Goal: Task Accomplishment & Management: Use online tool/utility

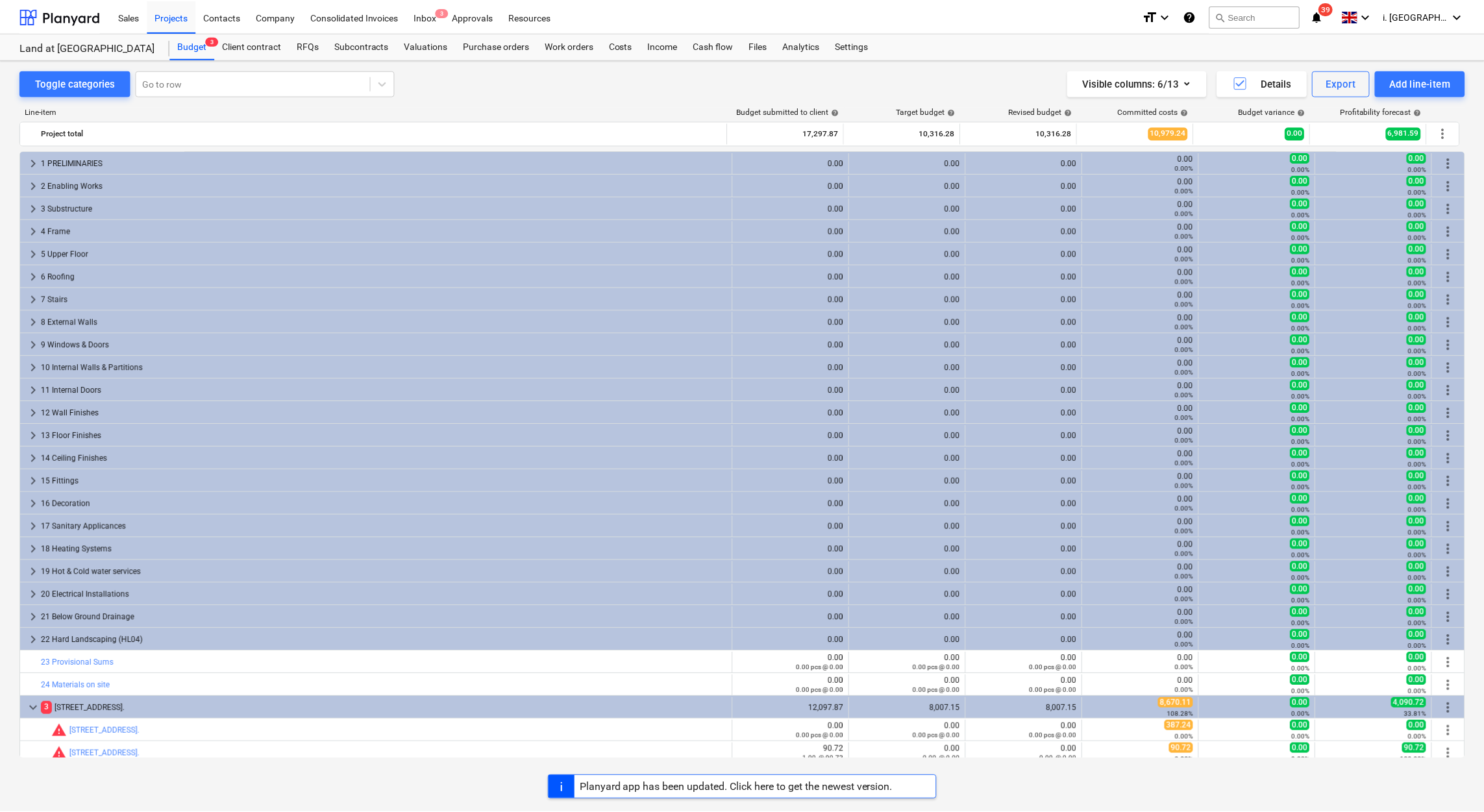
scroll to position [165, 0]
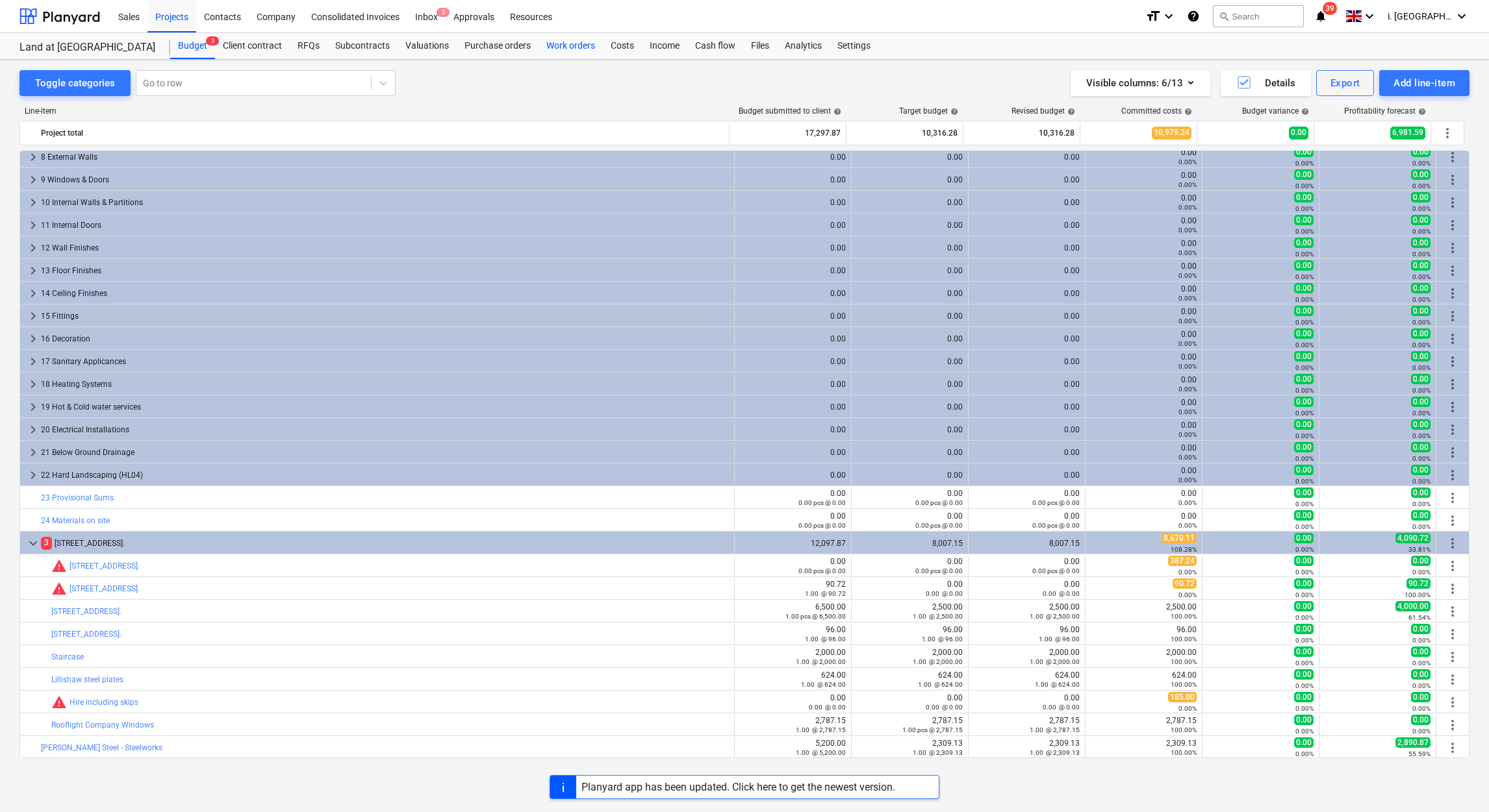
click at [552, 46] on div "Work orders" at bounding box center [570, 46] width 64 height 26
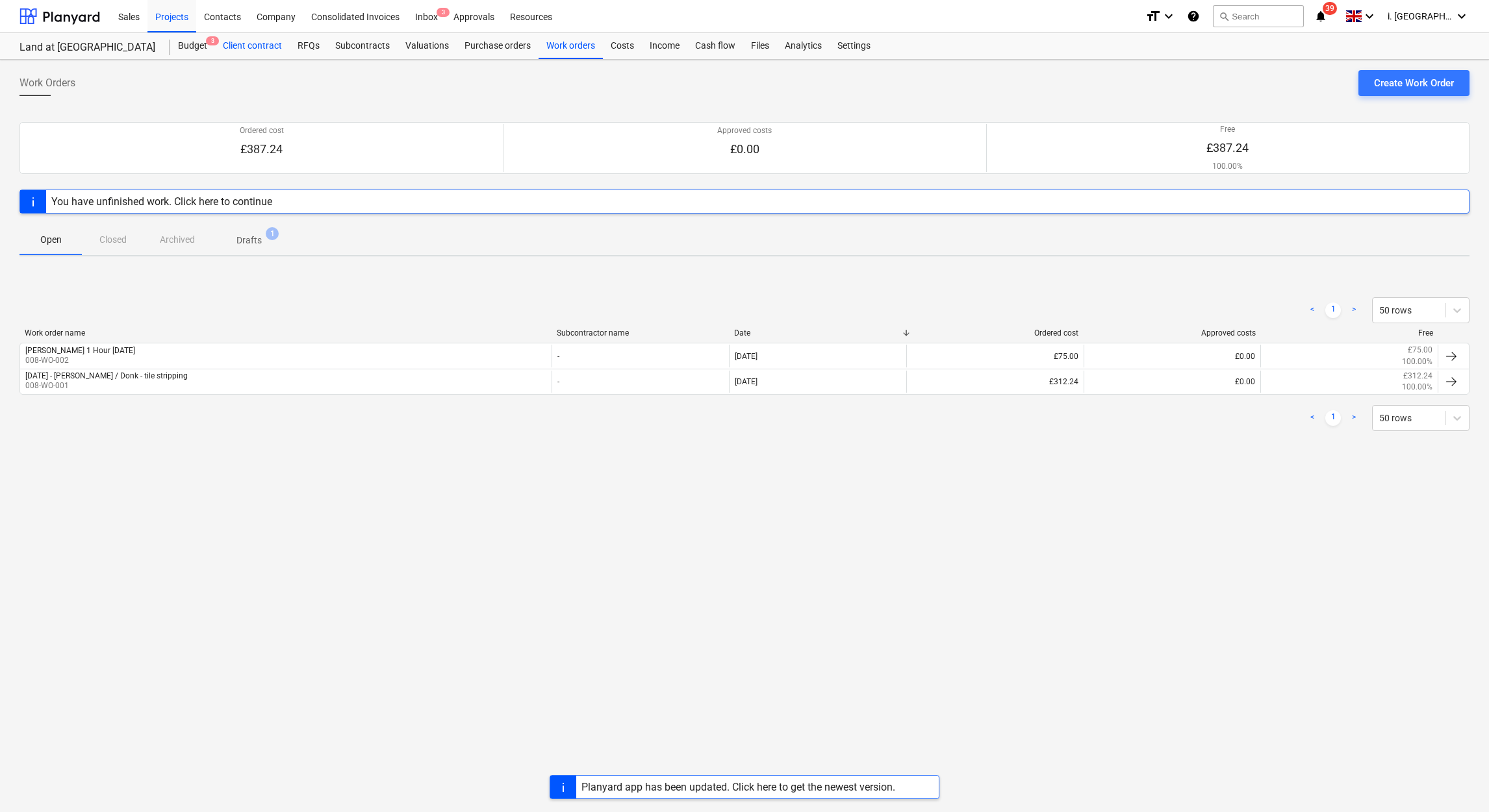
click at [250, 39] on div "Client contract" at bounding box center [252, 46] width 74 height 26
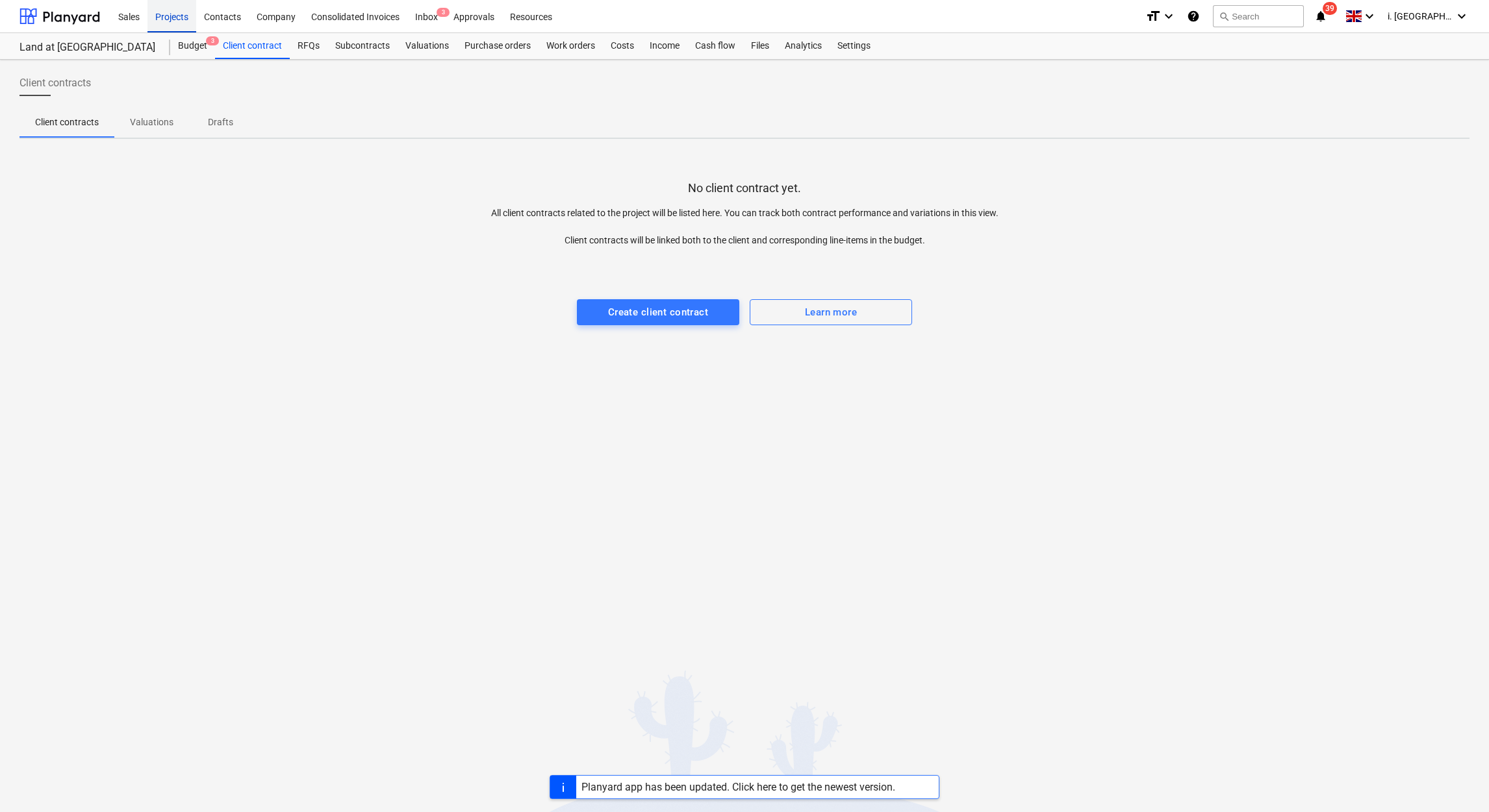
click at [170, 17] on div "Projects" at bounding box center [172, 16] width 49 height 33
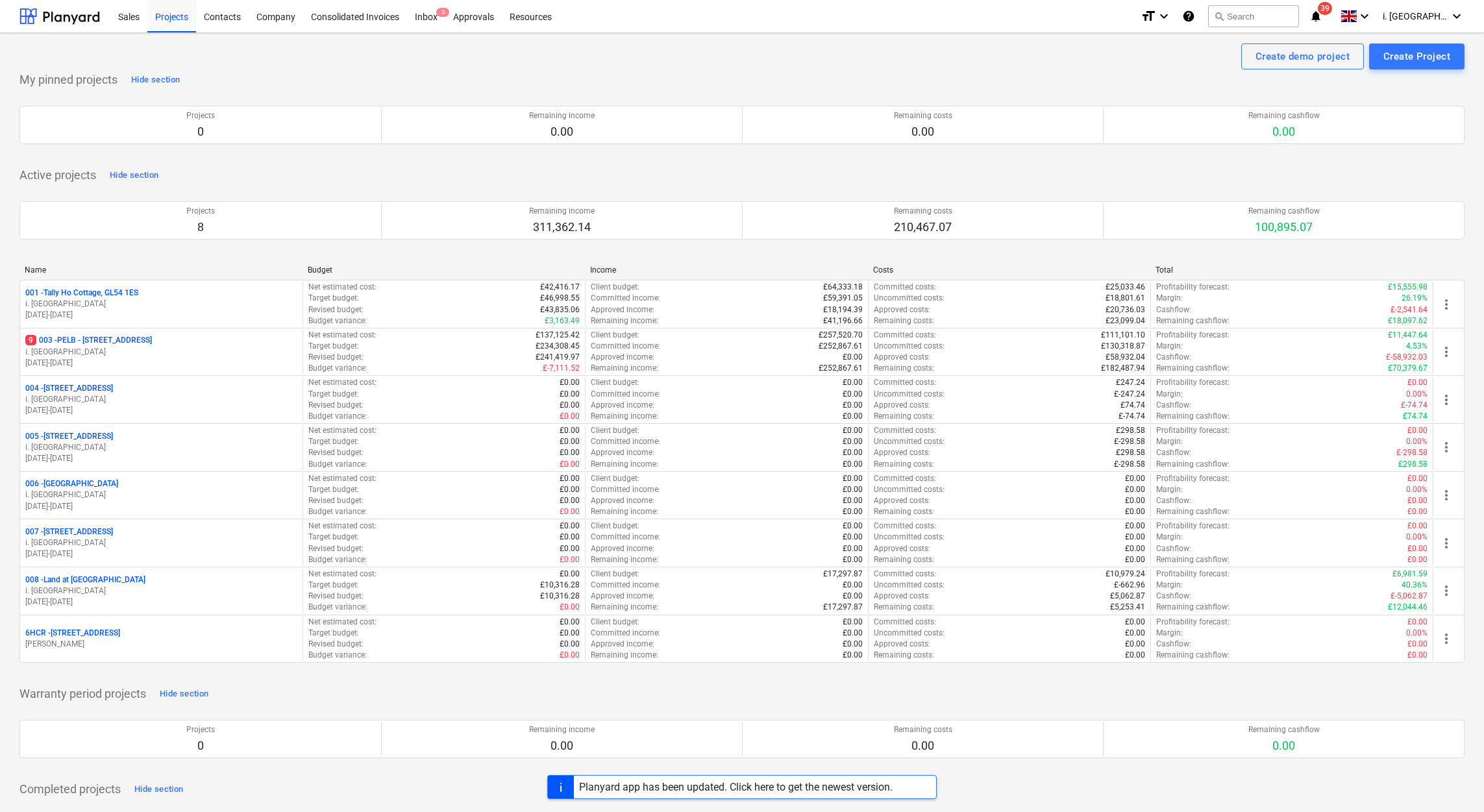
click at [194, 321] on p "02.06.2025 - 07.07.2025" at bounding box center [161, 315] width 272 height 11
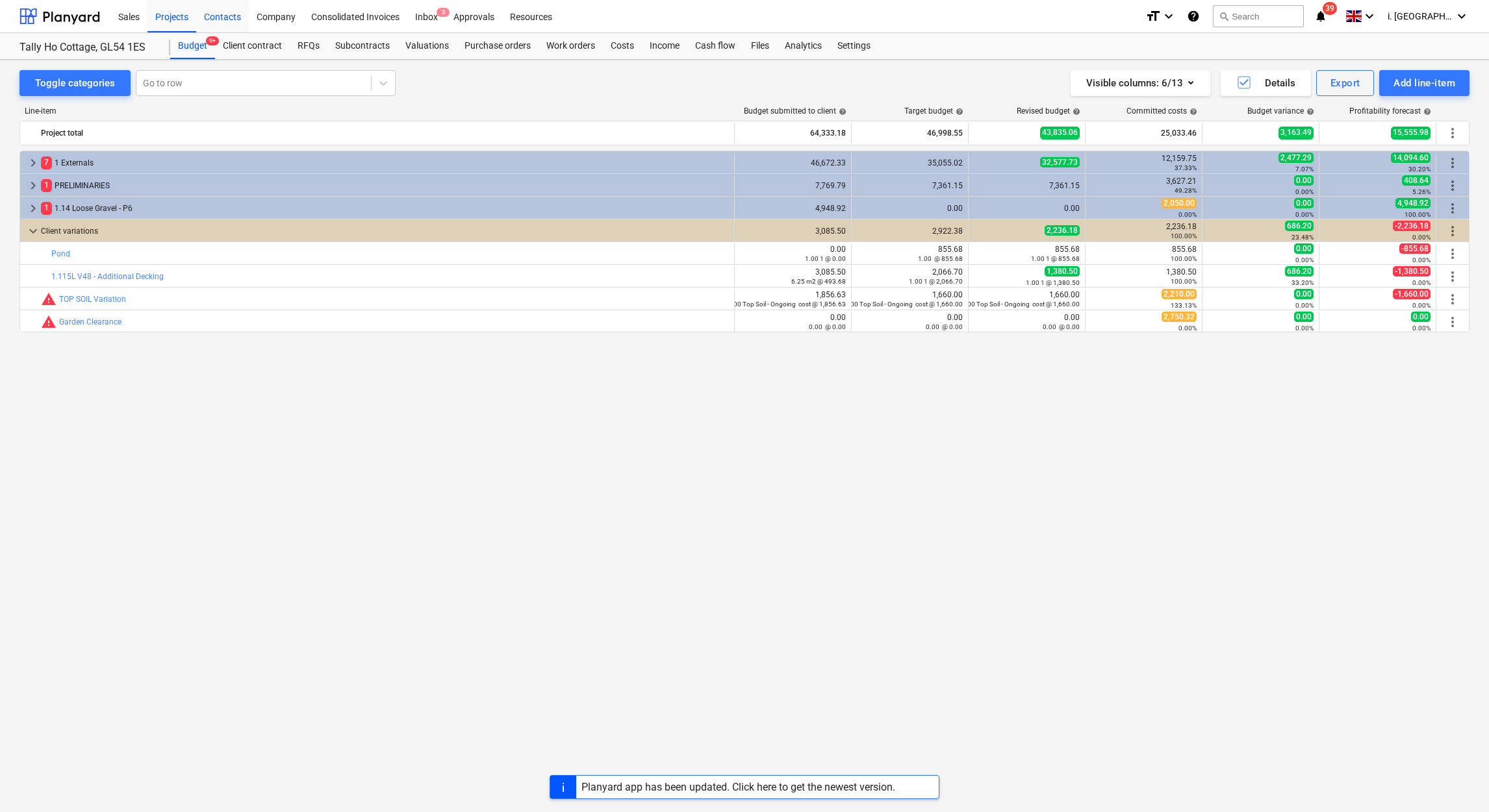
click at [239, 16] on div "Contacts" at bounding box center [223, 16] width 53 height 33
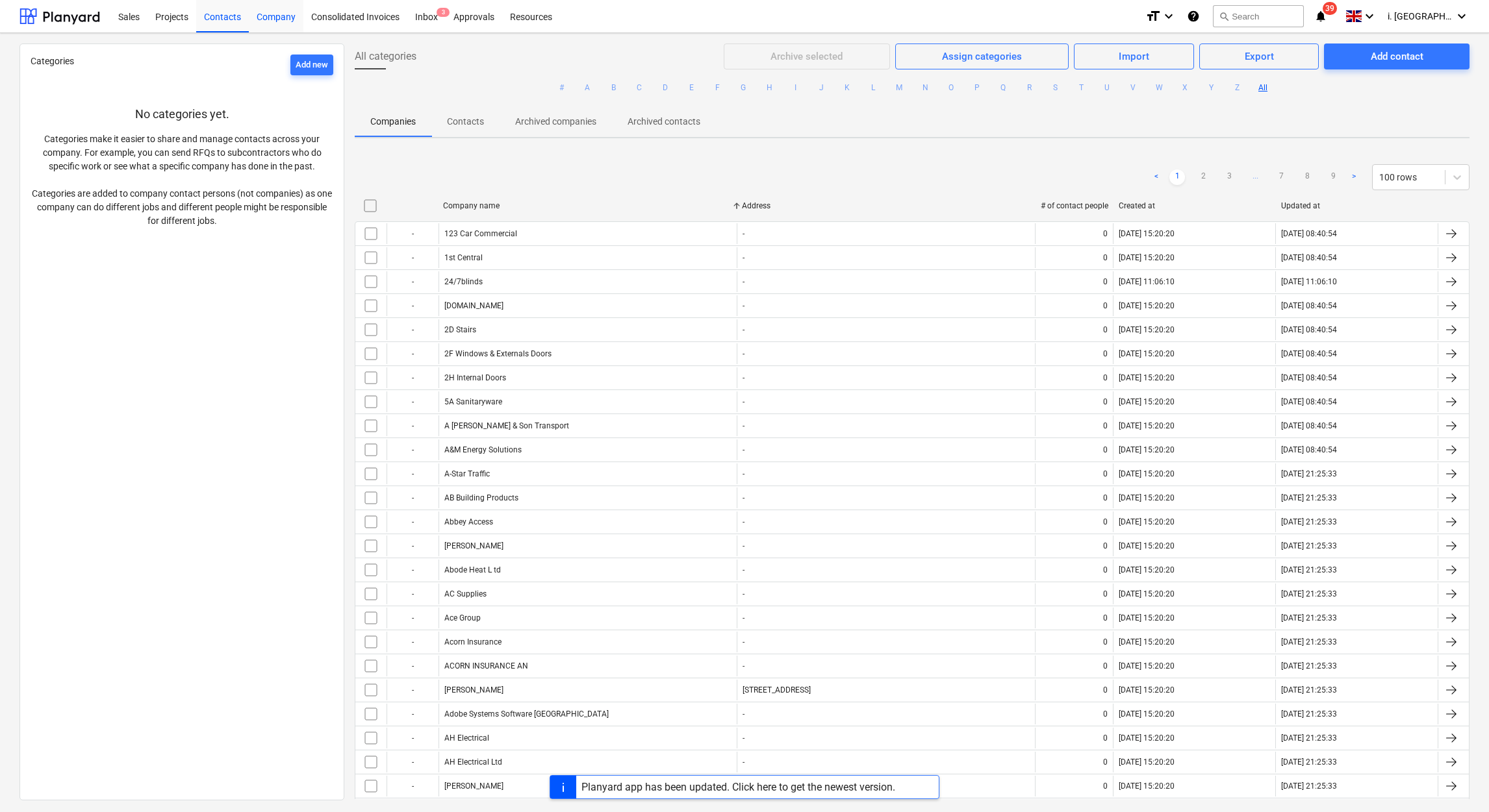
click at [276, 16] on div "Company" at bounding box center [276, 16] width 54 height 33
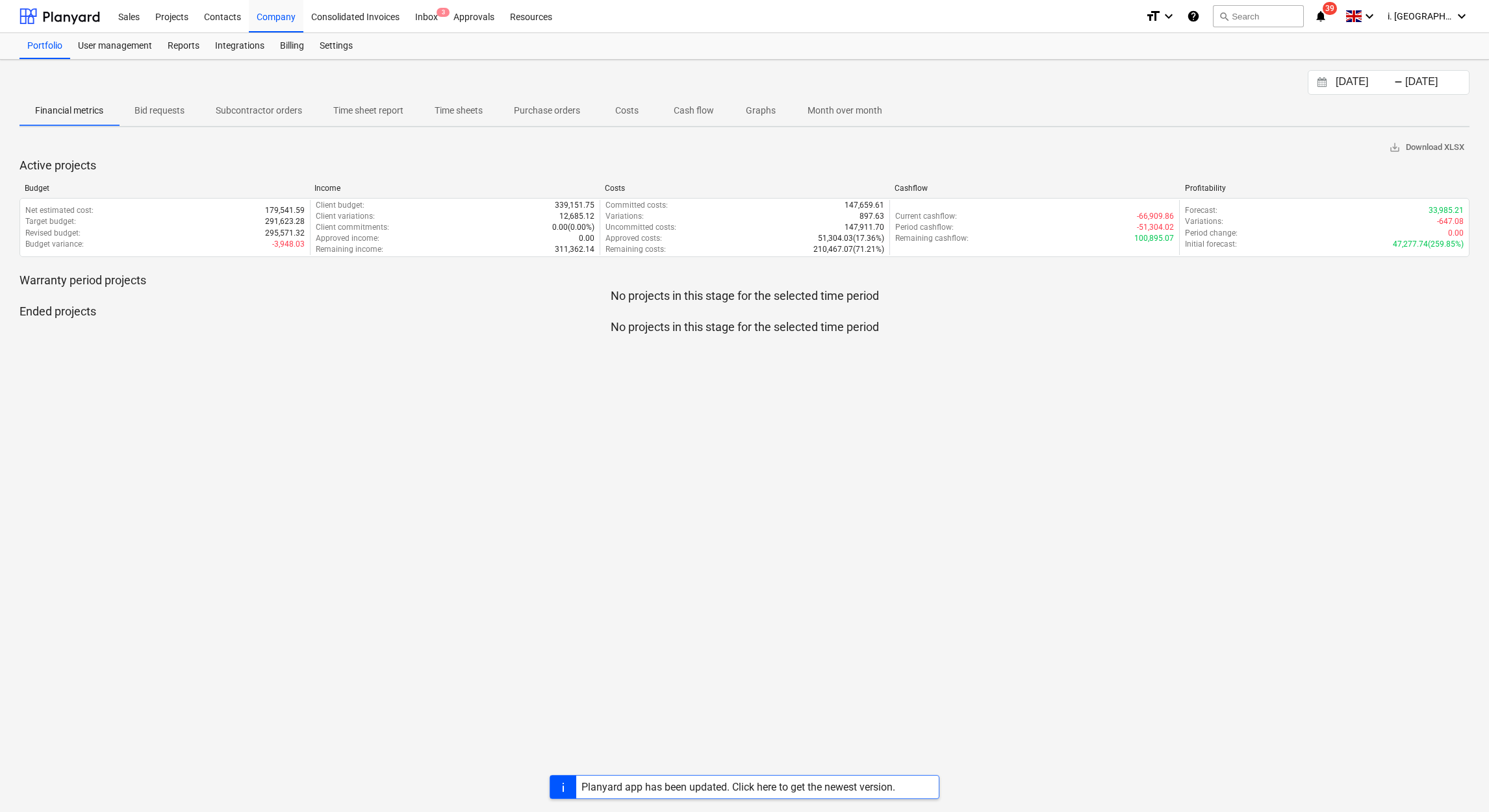
click at [447, 112] on p "Time sheets" at bounding box center [458, 111] width 48 height 14
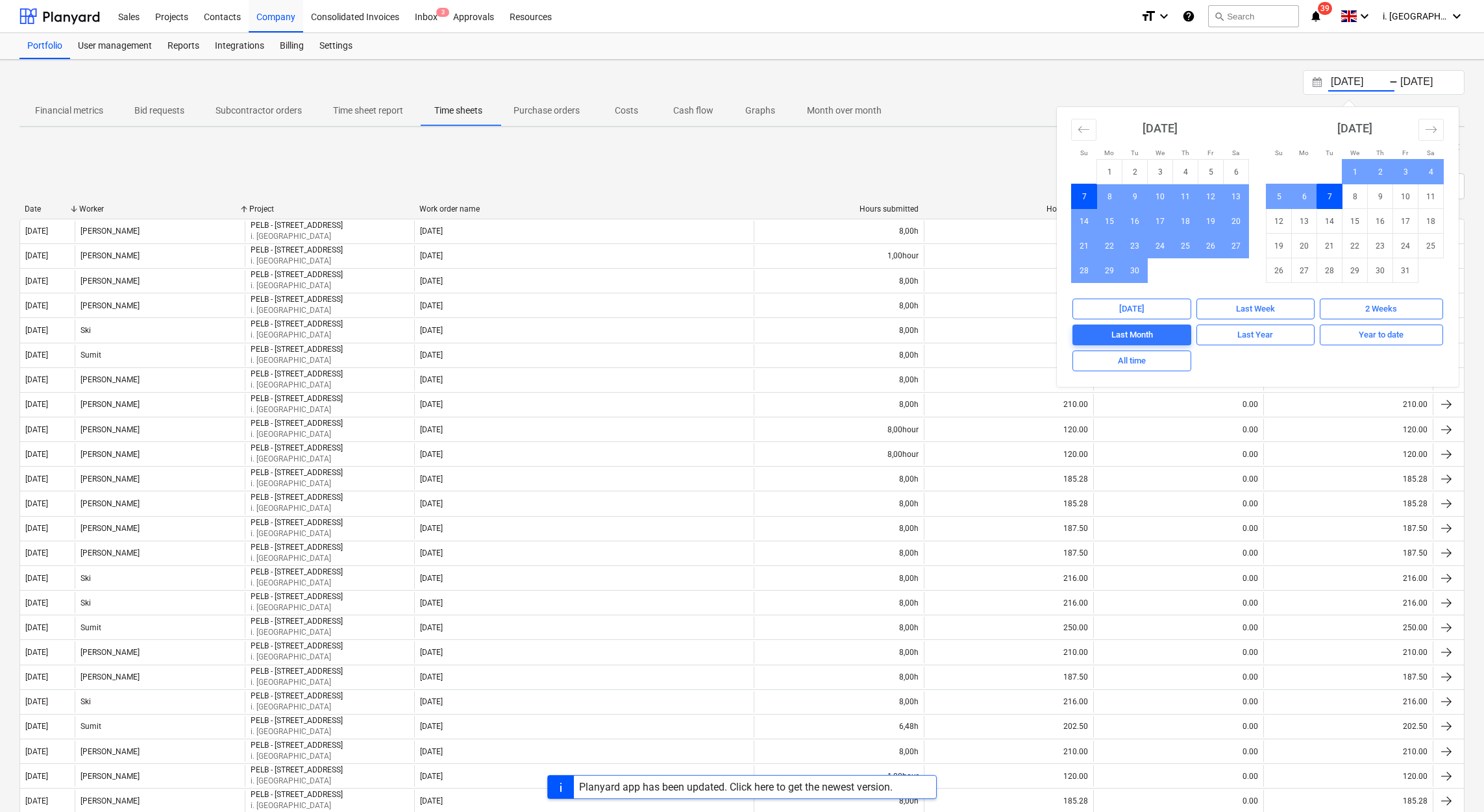
click at [1341, 81] on input "[DATE]" at bounding box center [1361, 82] width 67 height 18
click at [1098, 174] on td "1" at bounding box center [1110, 172] width 25 height 25
type input "[DATE]"
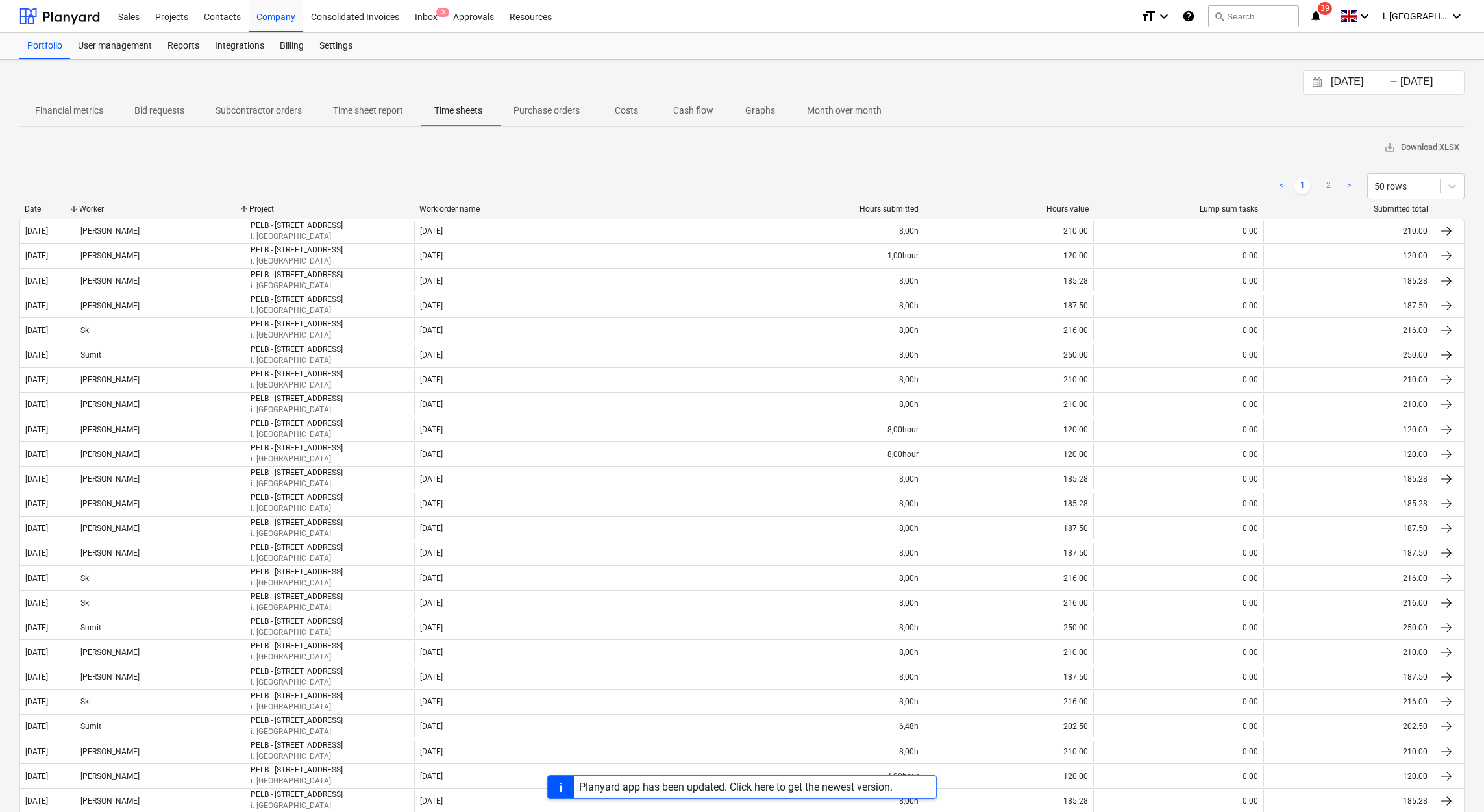
click at [87, 207] on div "Worker" at bounding box center [159, 208] width 159 height 9
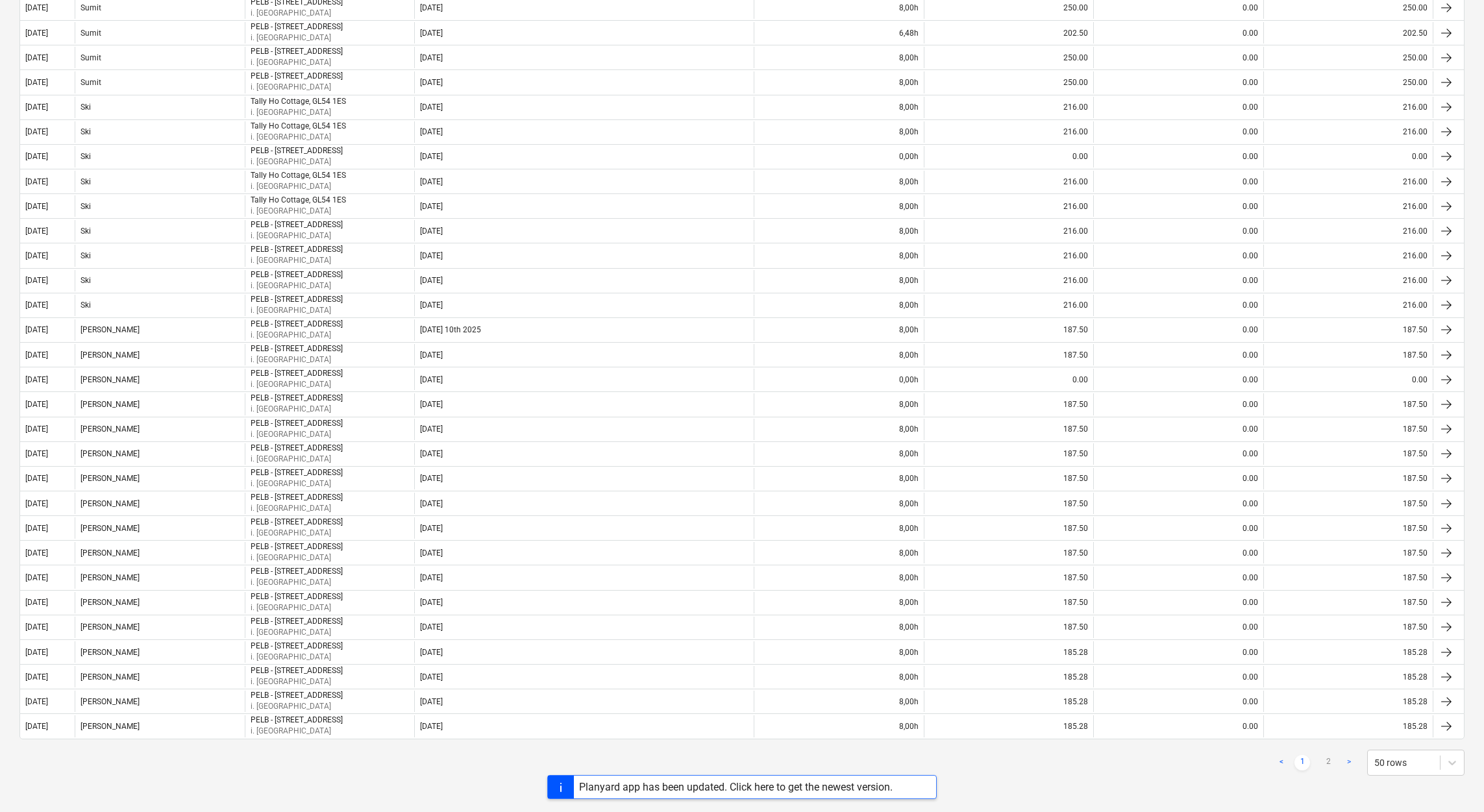
scroll to position [775, 0]
click at [1336, 763] on link "2" at bounding box center [1328, 763] width 16 height 16
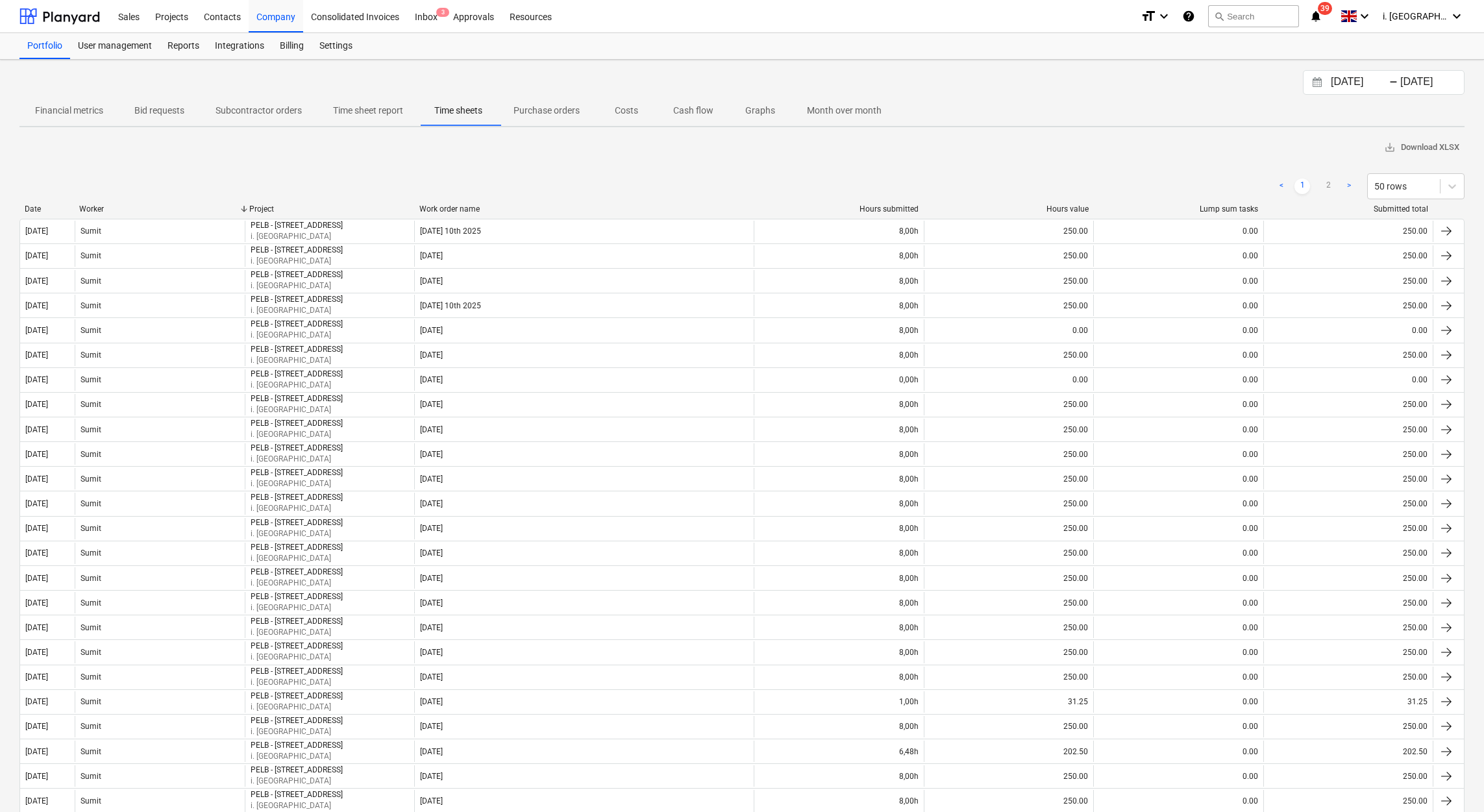
scroll to position [711, 0]
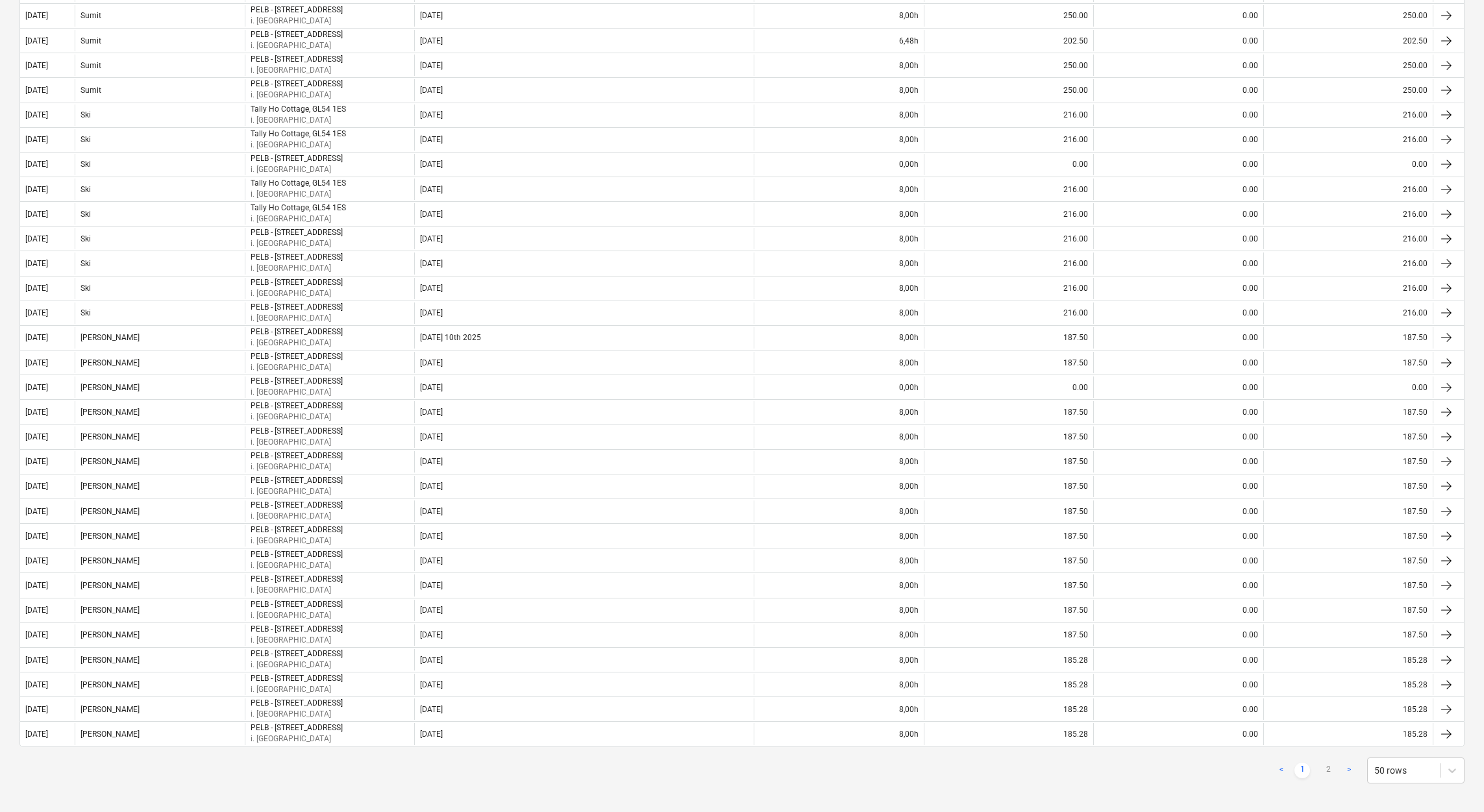
click at [1479, 49] on div "[DATE] Press the down arrow key to interact with the calendar and select a date…" at bounding box center [742, 84] width 1484 height 1471
click at [1479, 41] on div "[DATE] Press the down arrow key to interact with the calendar and select a date…" at bounding box center [742, 84] width 1484 height 1471
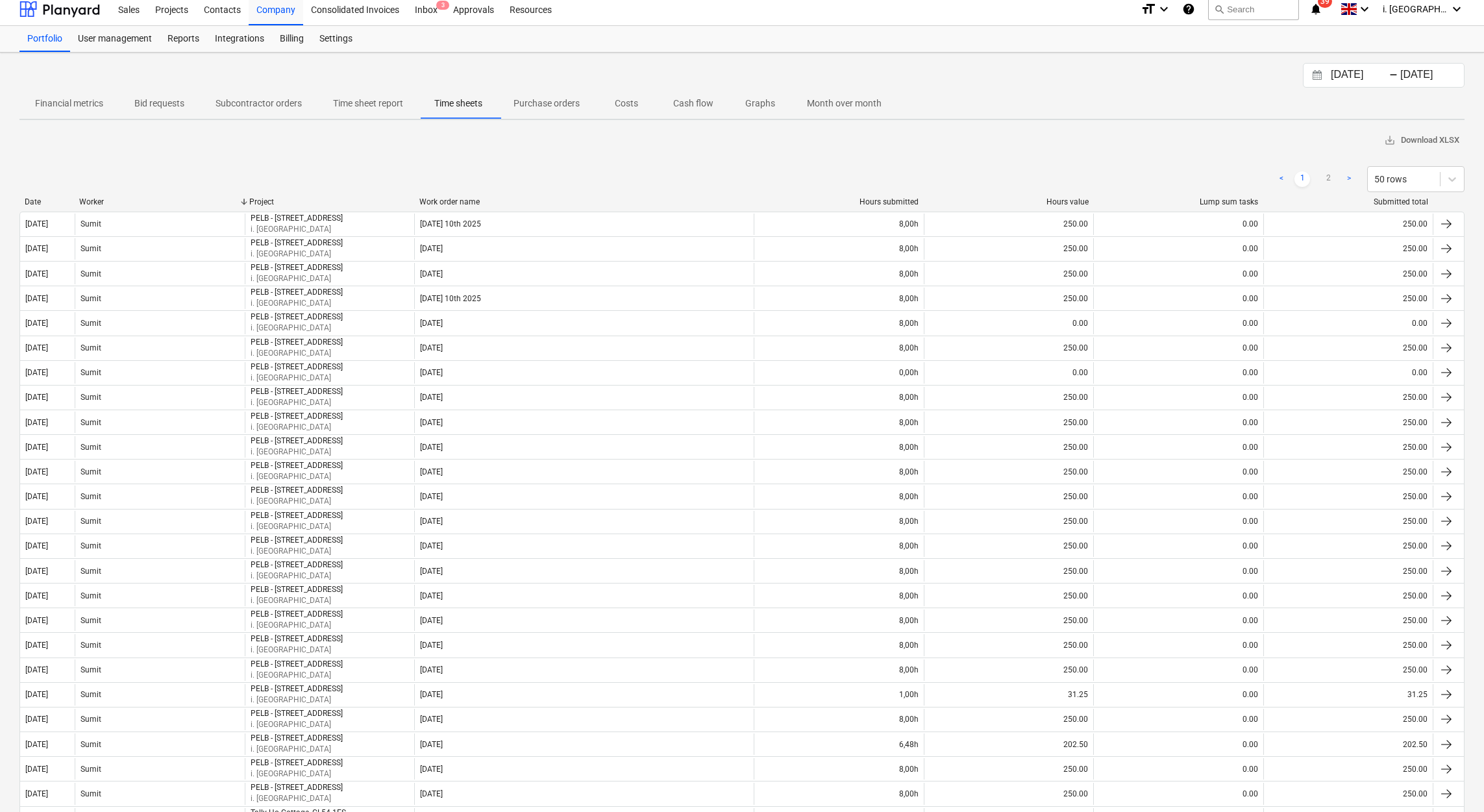
scroll to position [0, 0]
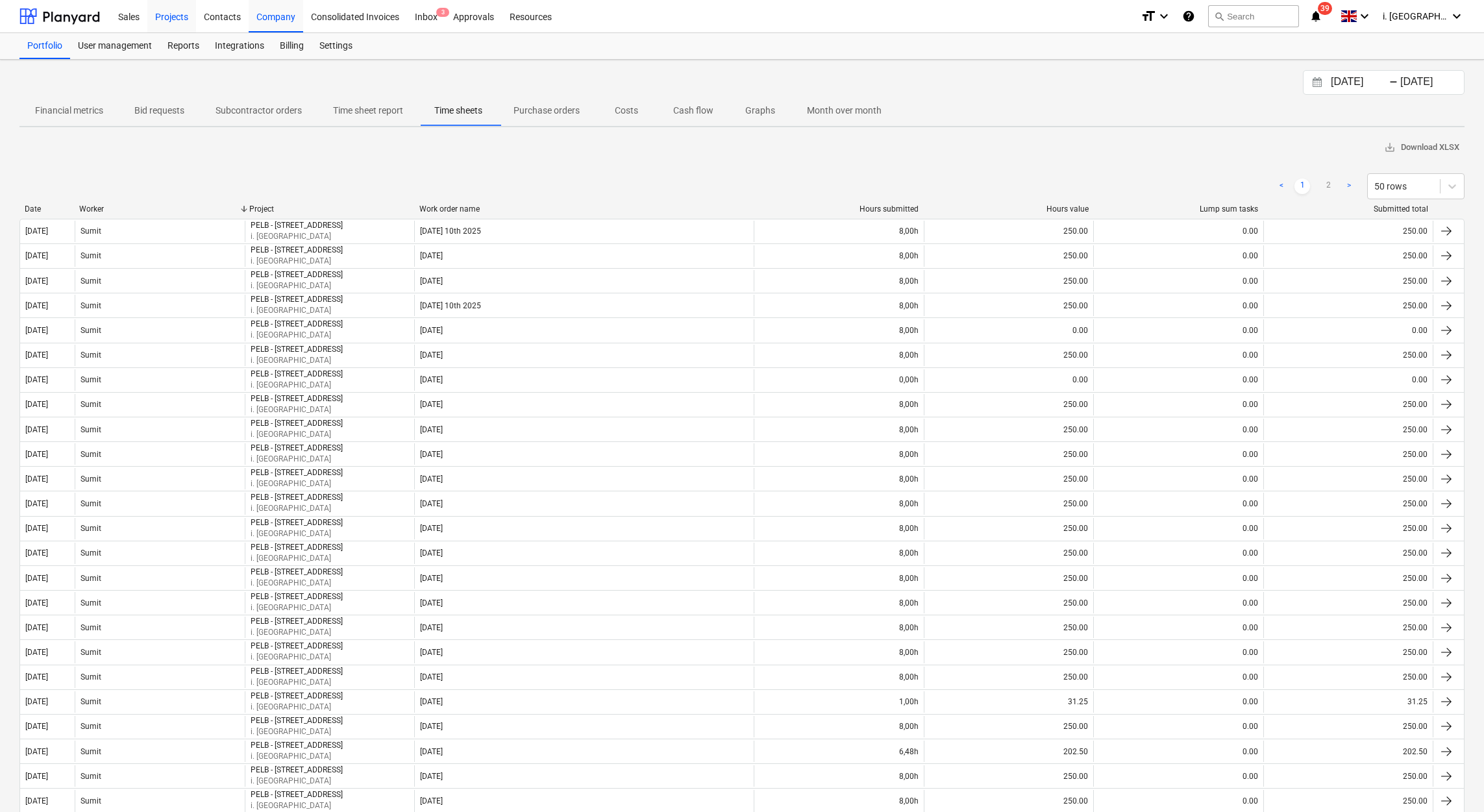
click at [177, 19] on div "Projects" at bounding box center [172, 16] width 49 height 33
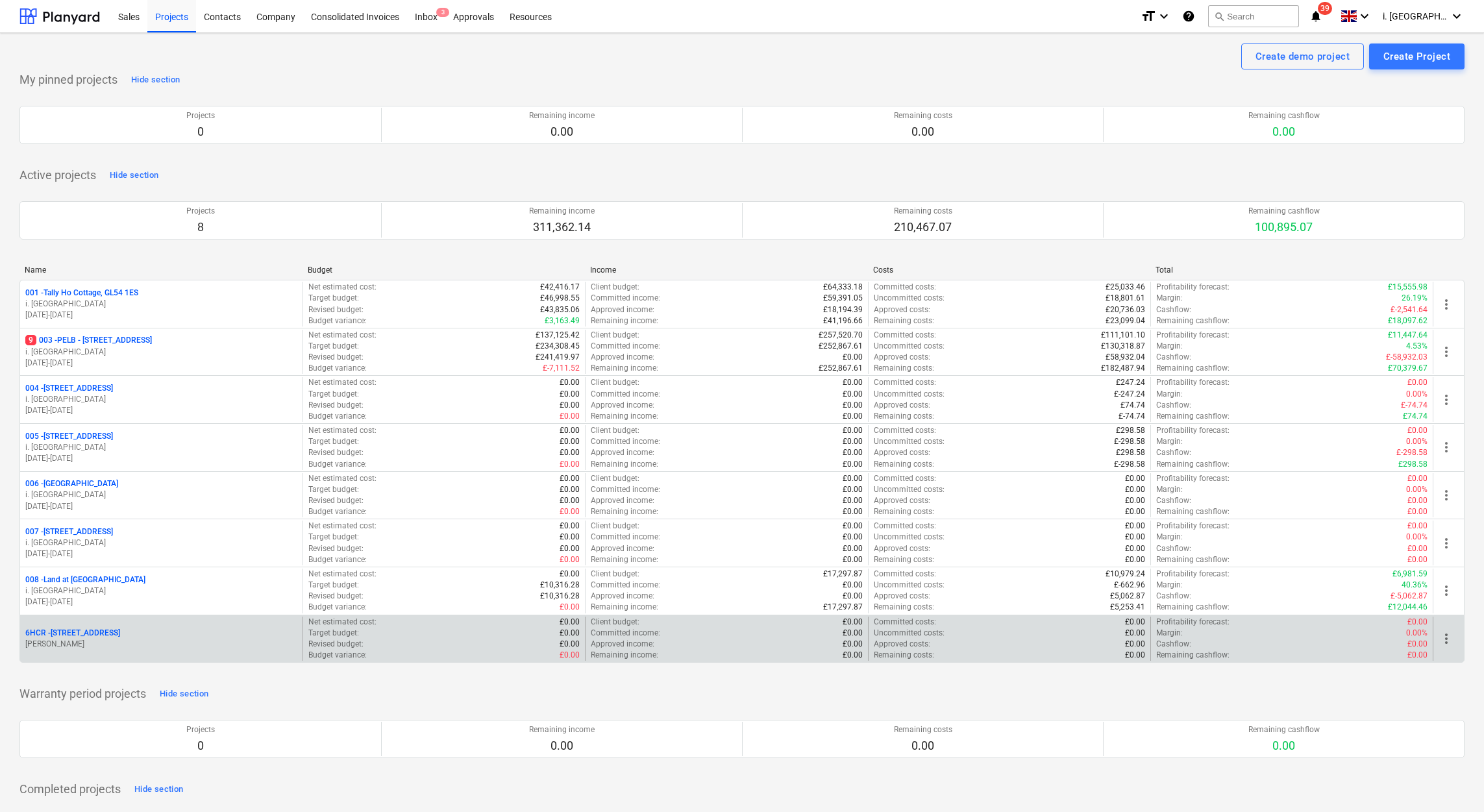
click at [120, 639] on p "[STREET_ADDRESS]" at bounding box center [73, 633] width 95 height 11
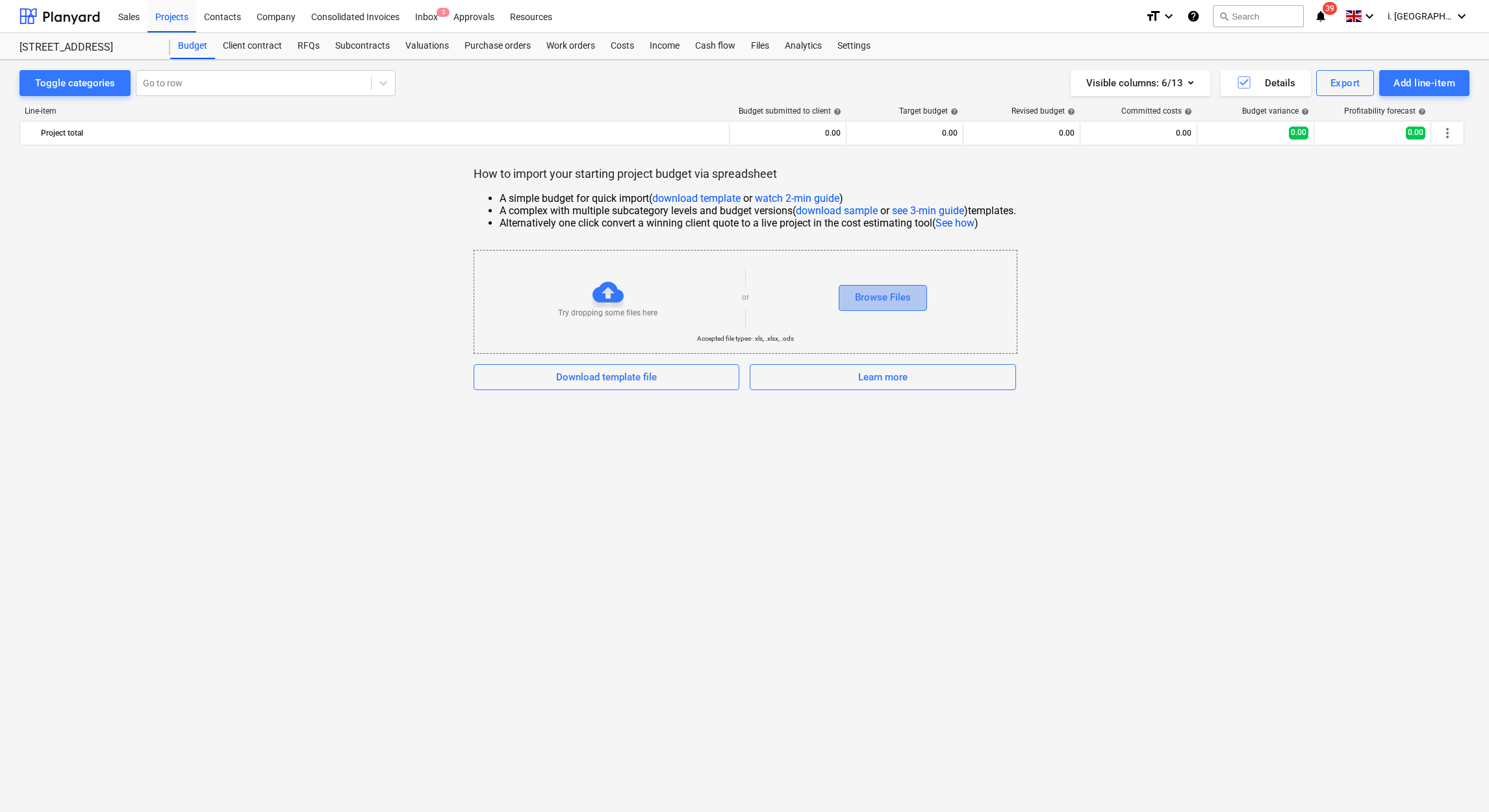
click at [866, 306] on div "Browse Files" at bounding box center [883, 297] width 56 height 17
click at [897, 305] on div "Browse Files" at bounding box center [883, 297] width 56 height 17
click at [759, 44] on div "Files" at bounding box center [760, 46] width 34 height 26
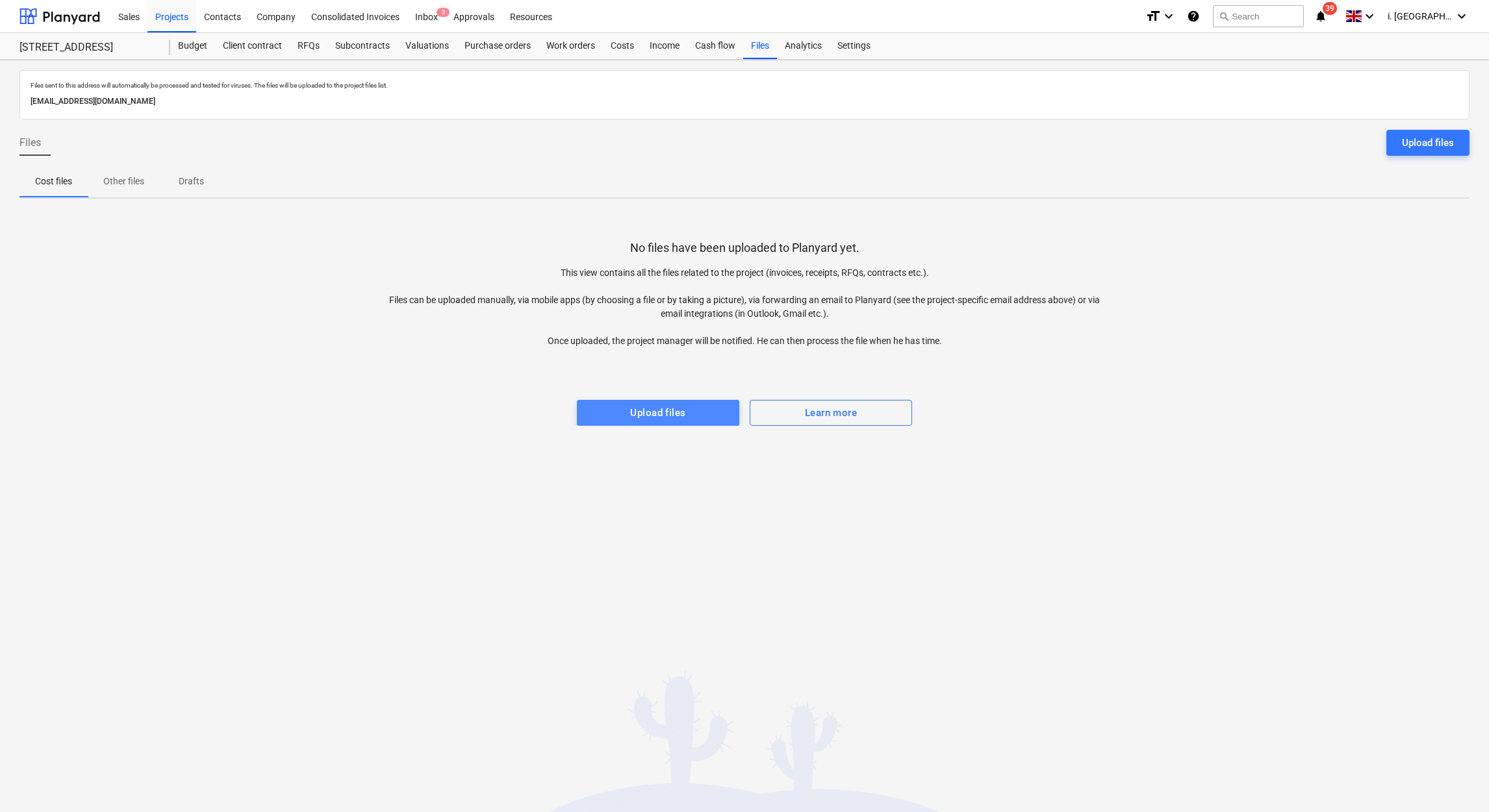
click at [641, 415] on div "Upload files" at bounding box center [657, 413] width 55 height 17
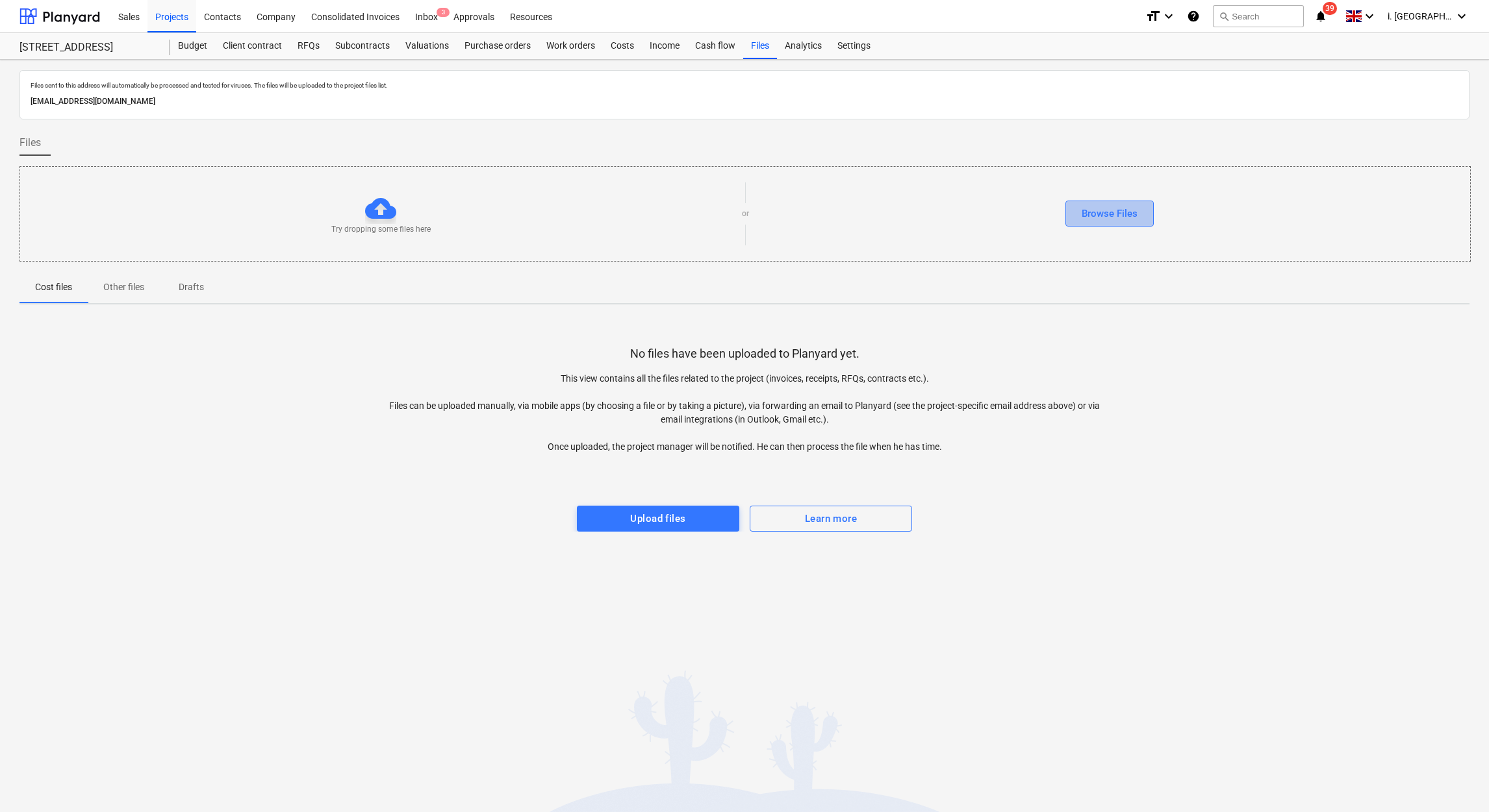
click at [1121, 202] on button "Browse Files" at bounding box center [1109, 214] width 89 height 26
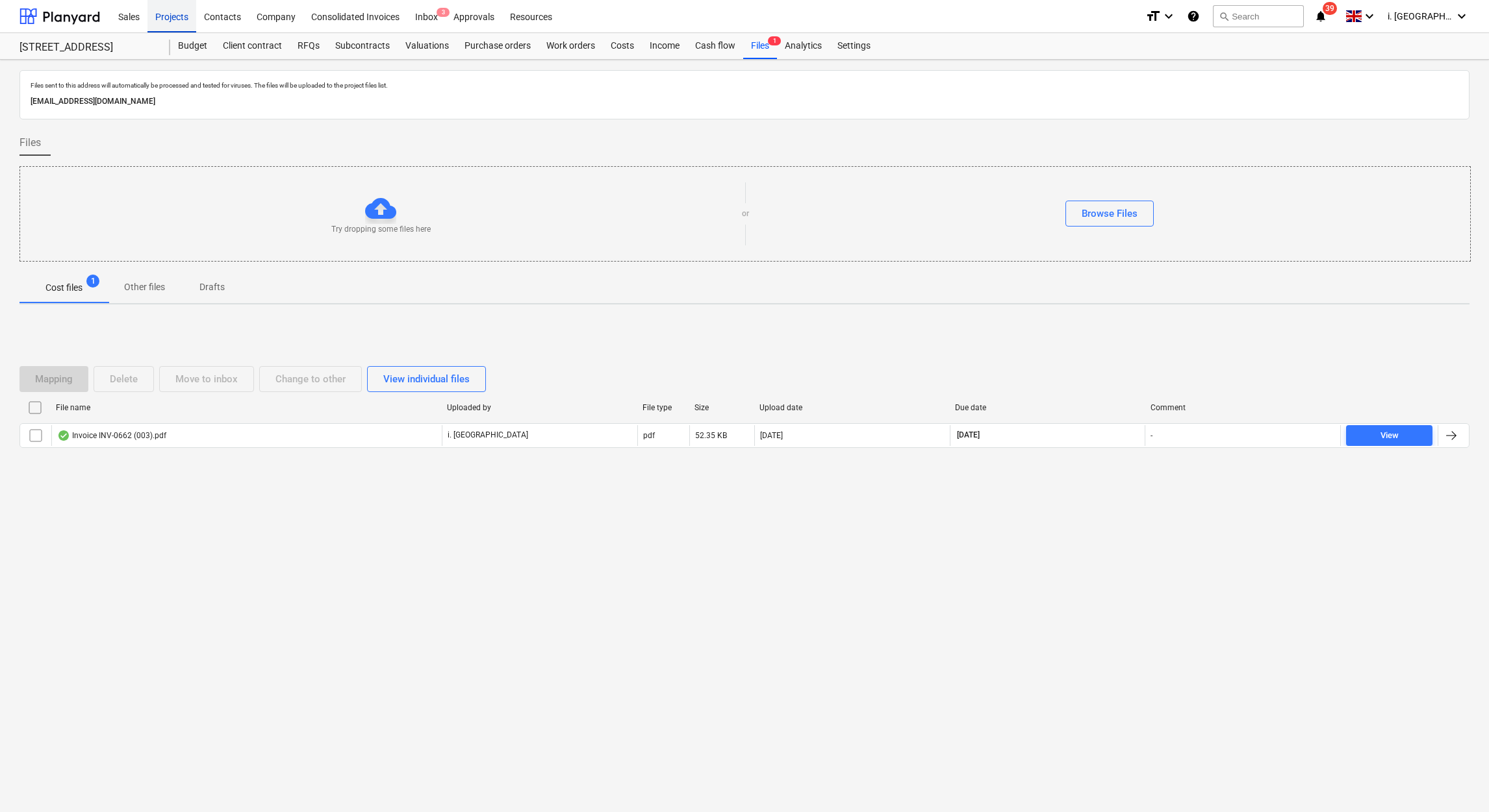
click at [181, 22] on div "Projects" at bounding box center [172, 16] width 49 height 33
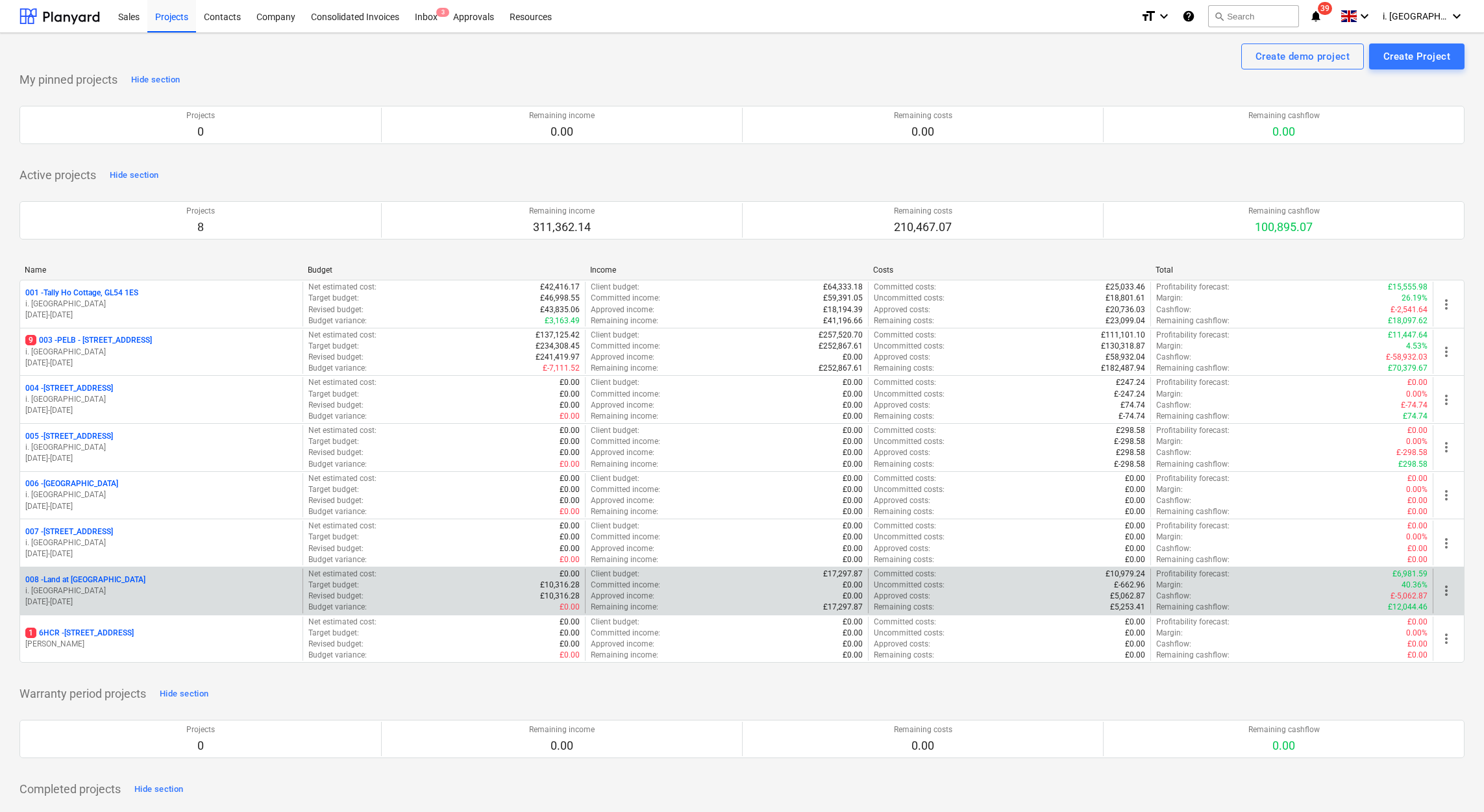
click at [155, 584] on div "008 - Land at [GEOGRAPHIC_DATA]" at bounding box center [161, 580] width 272 height 11
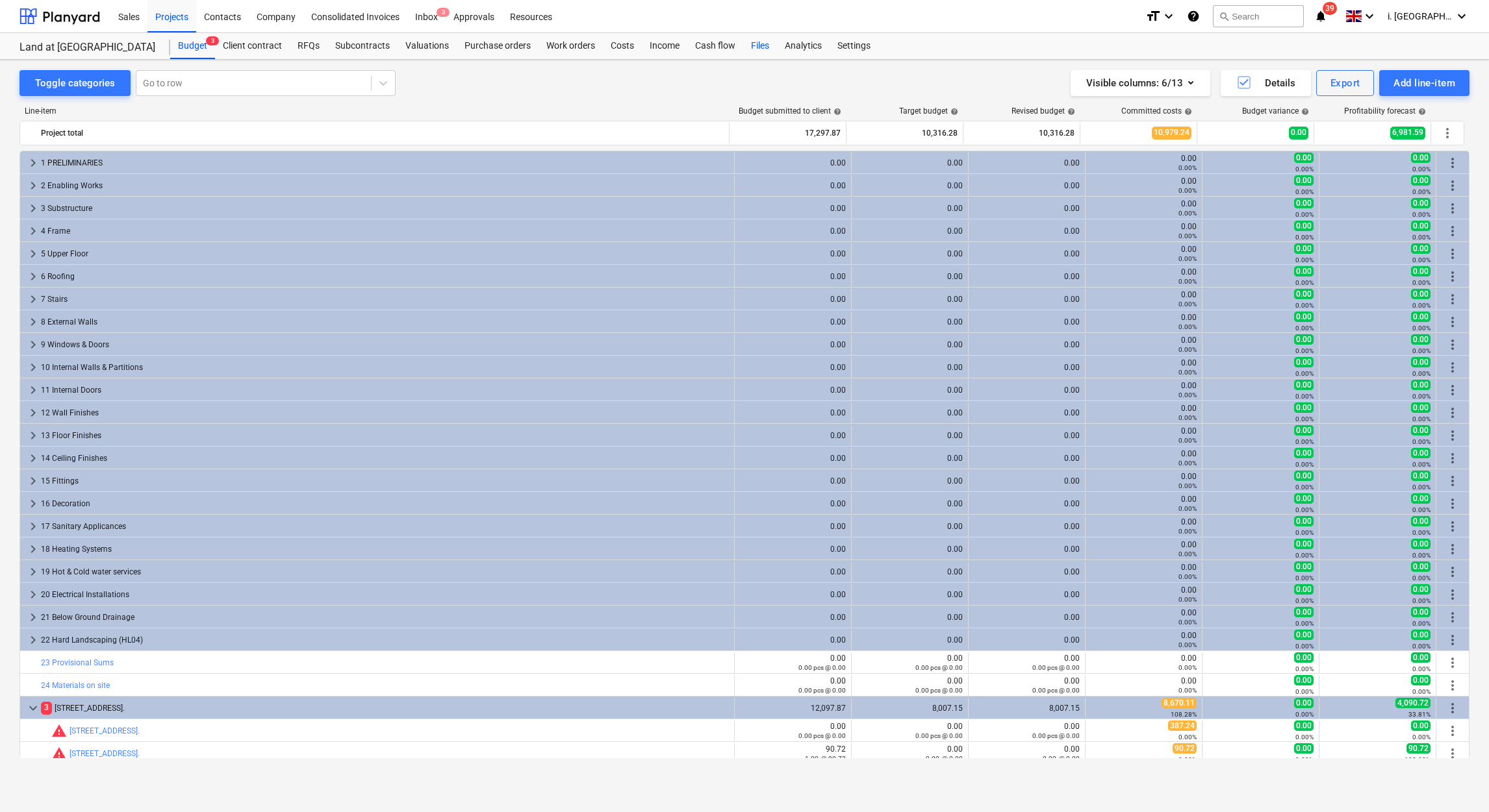
click at [751, 44] on div "Files" at bounding box center [760, 46] width 34 height 26
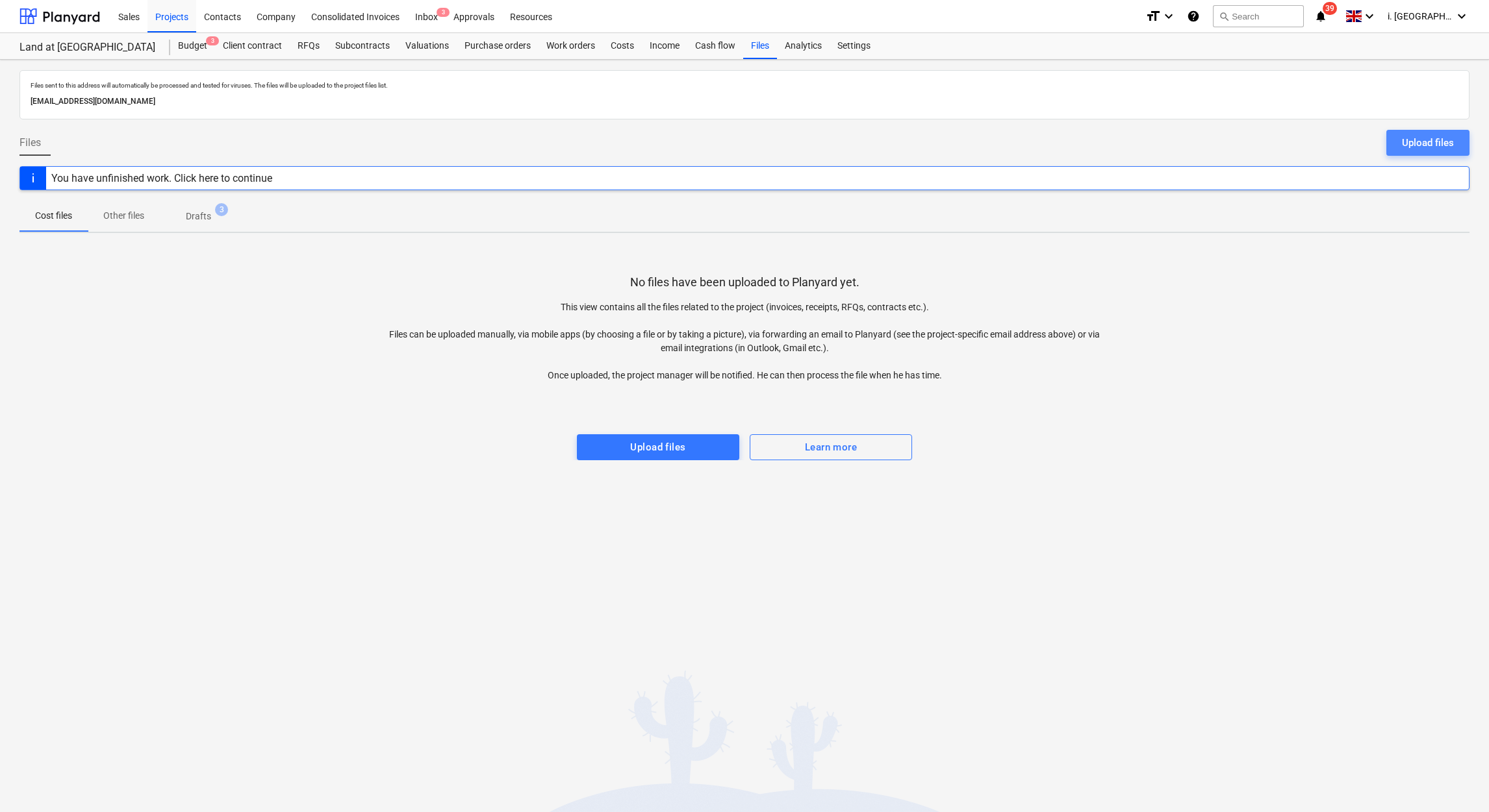
click at [1398, 149] on button "Upload files" at bounding box center [1428, 143] width 83 height 26
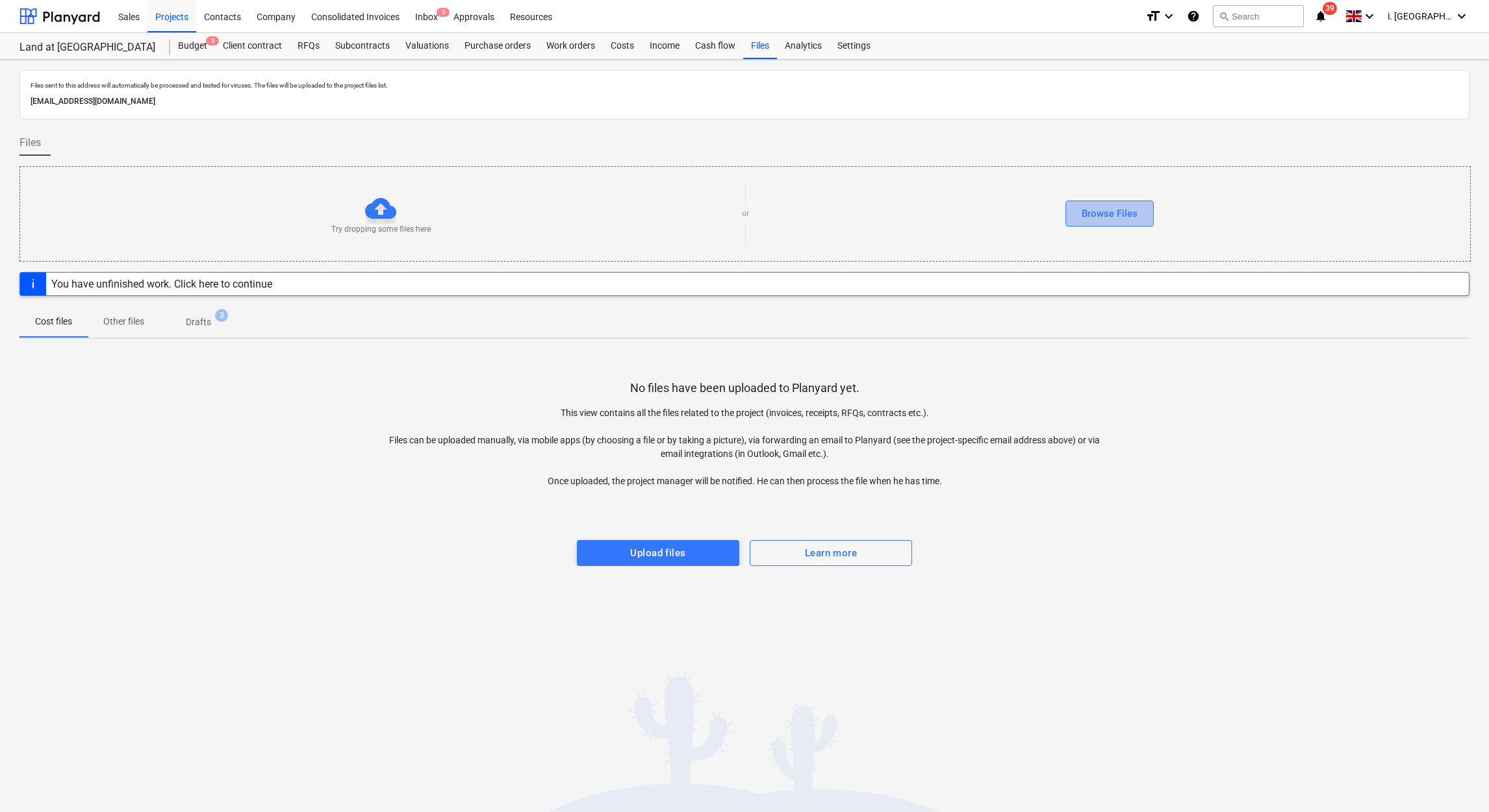
click at [1127, 215] on div "Browse Files" at bounding box center [1110, 213] width 56 height 17
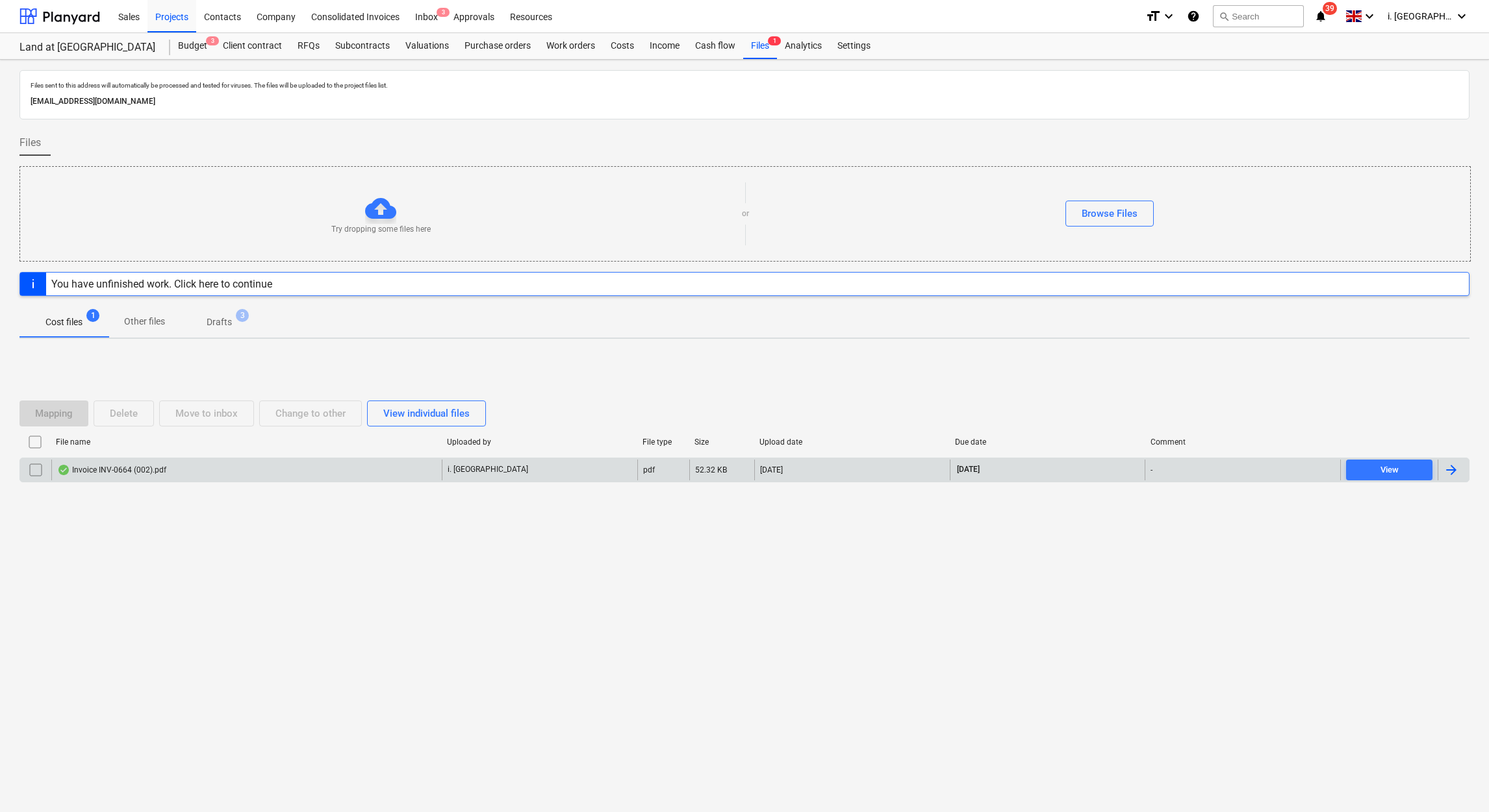
click at [99, 470] on div "Invoice INV-0664 (002).pdf" at bounding box center [111, 470] width 110 height 11
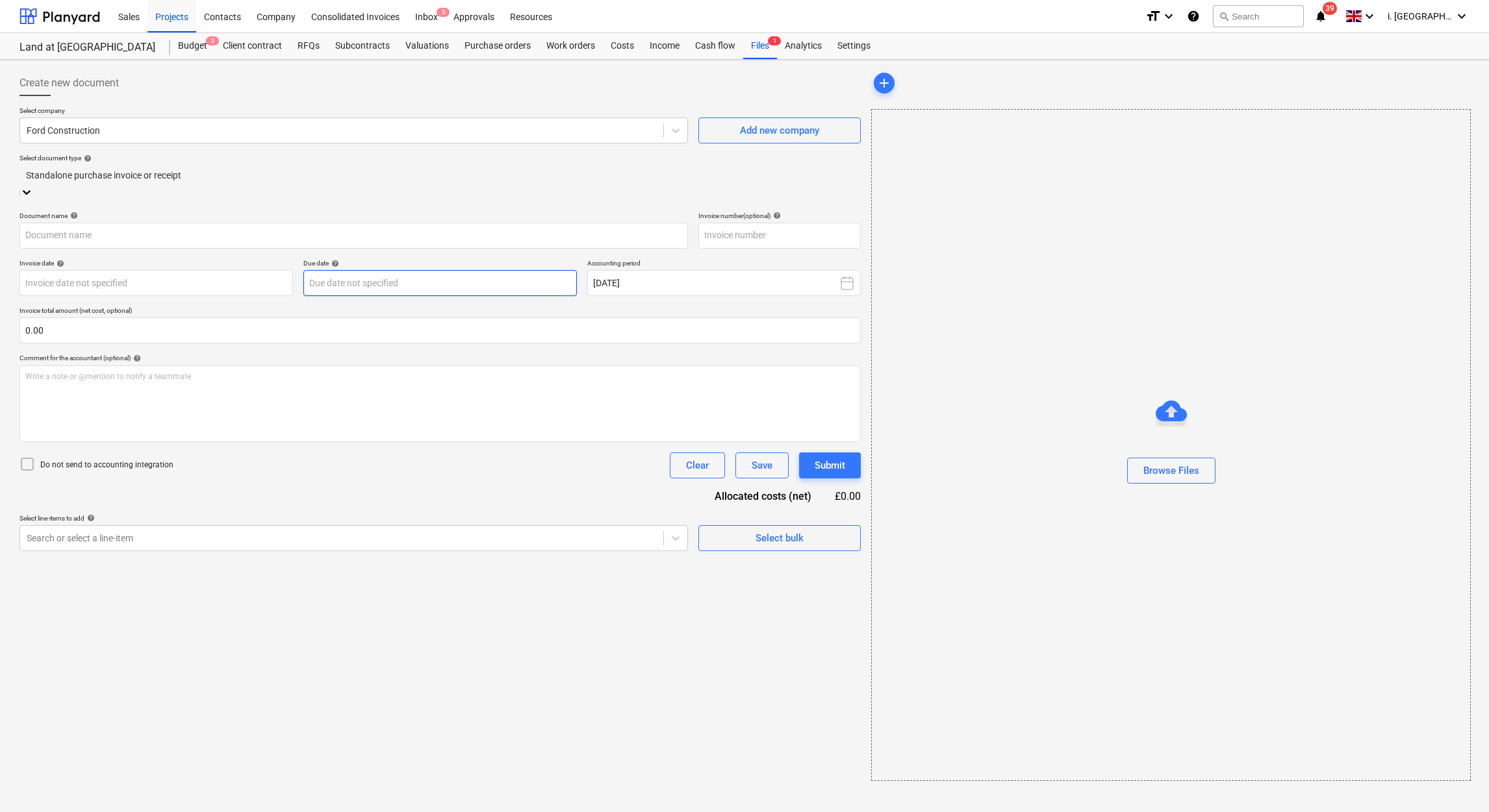
type input "INV-0664"
type input "[DATE]"
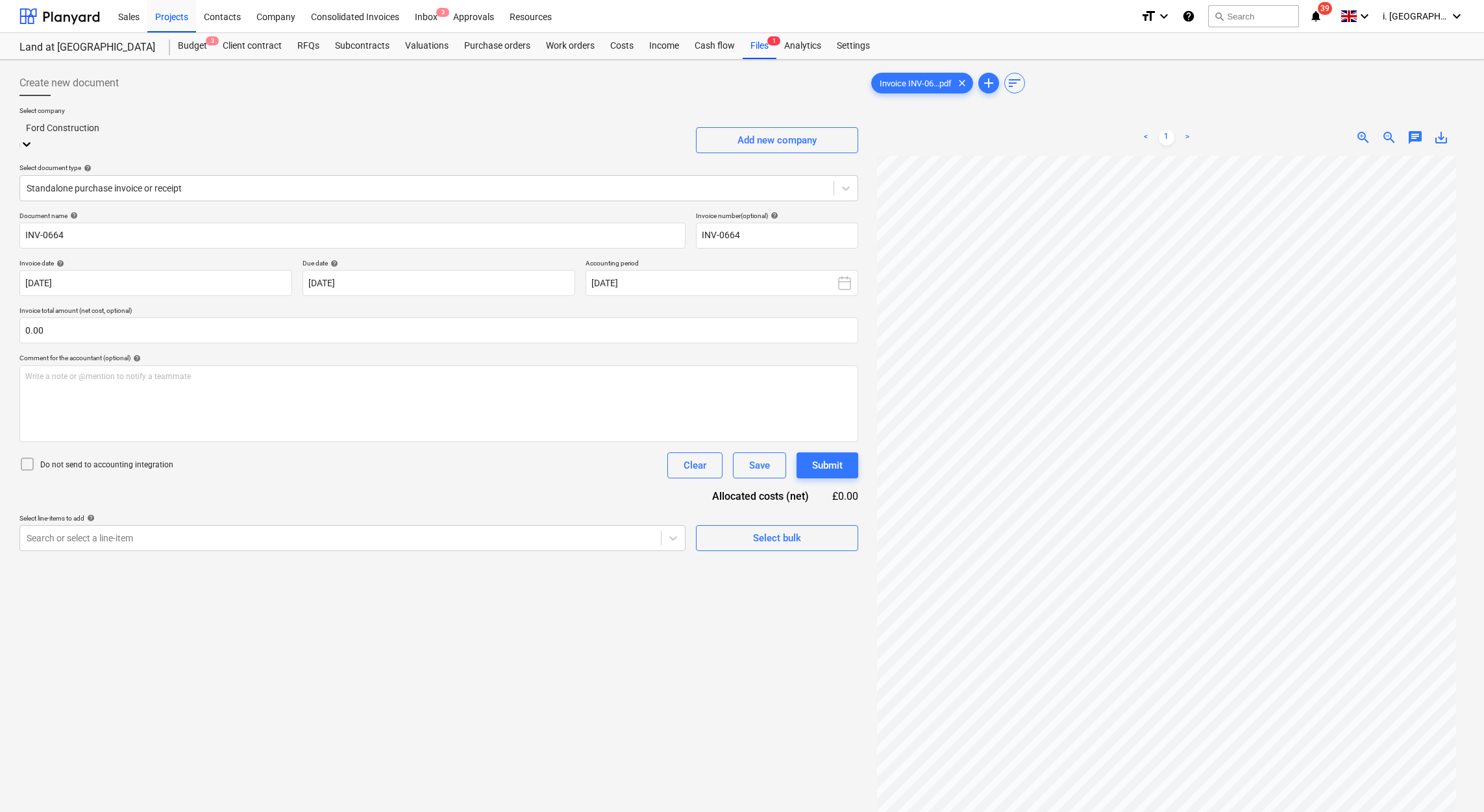
click at [505, 138] on div "Ford Construction" at bounding box center [352, 127] width 666 height 20
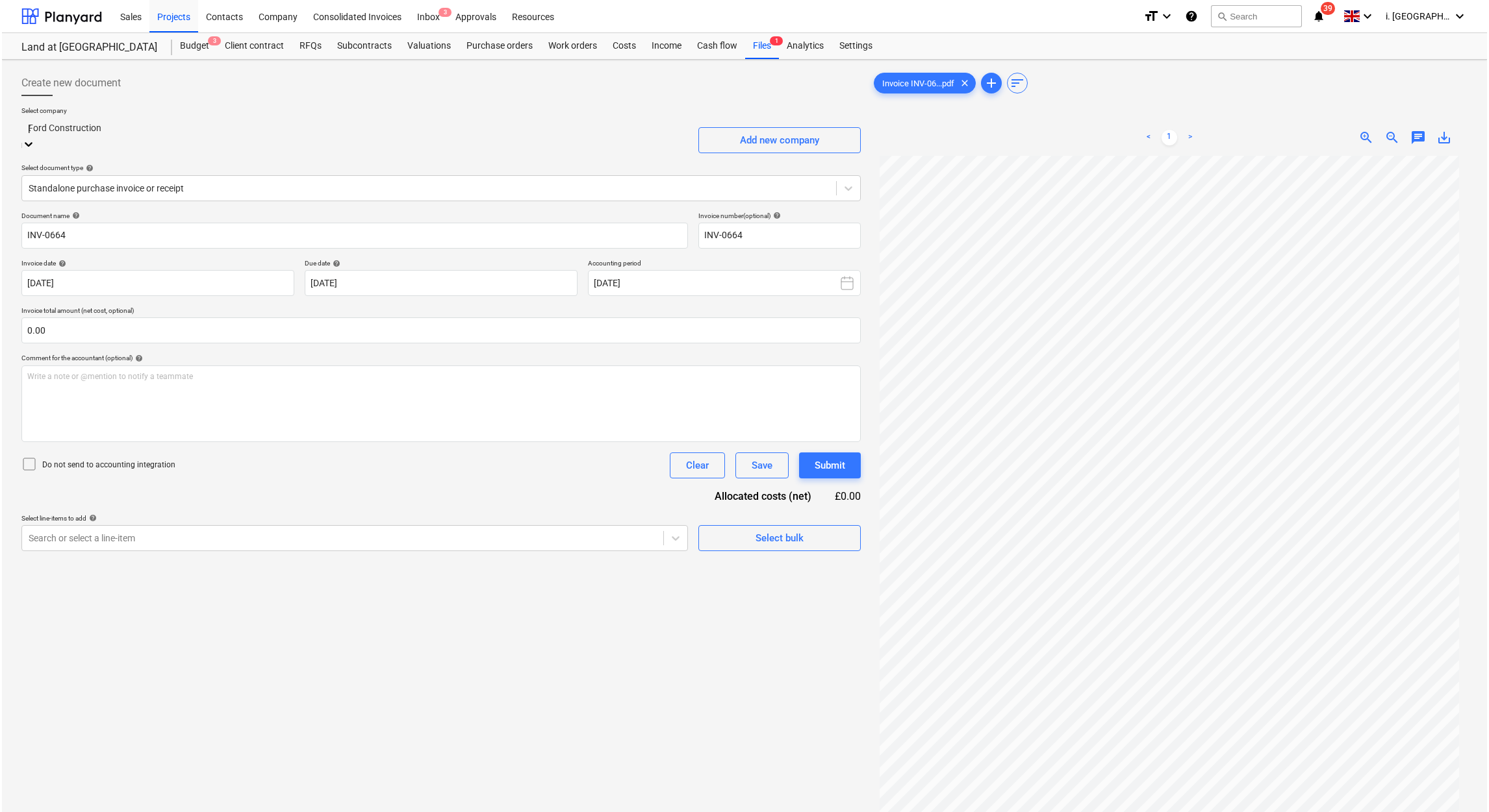
scroll to position [5417, 0]
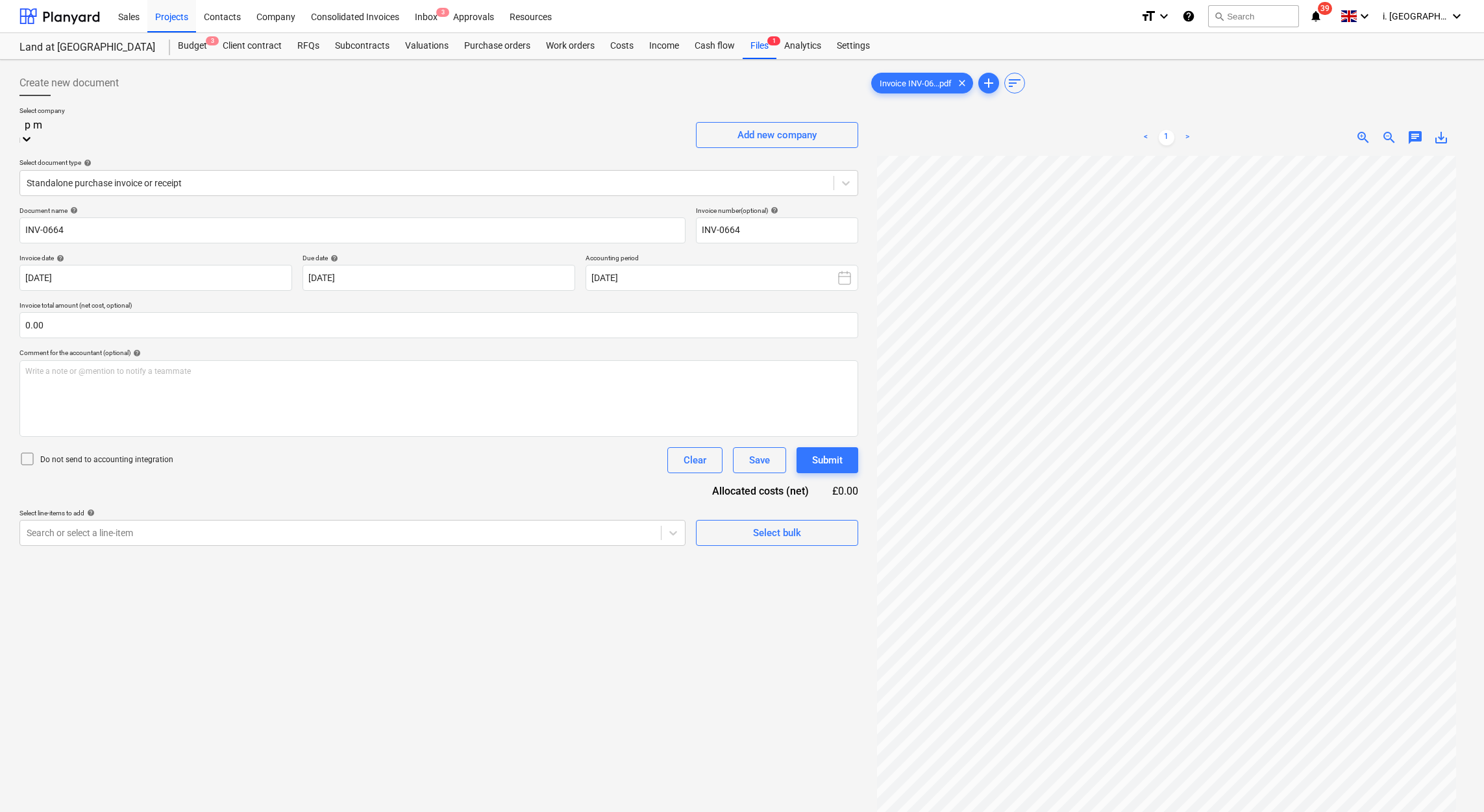
type input "p my"
click at [354, 811] on div "P [PERSON_NAME] LTD" at bounding box center [742, 828] width 1484 height 11
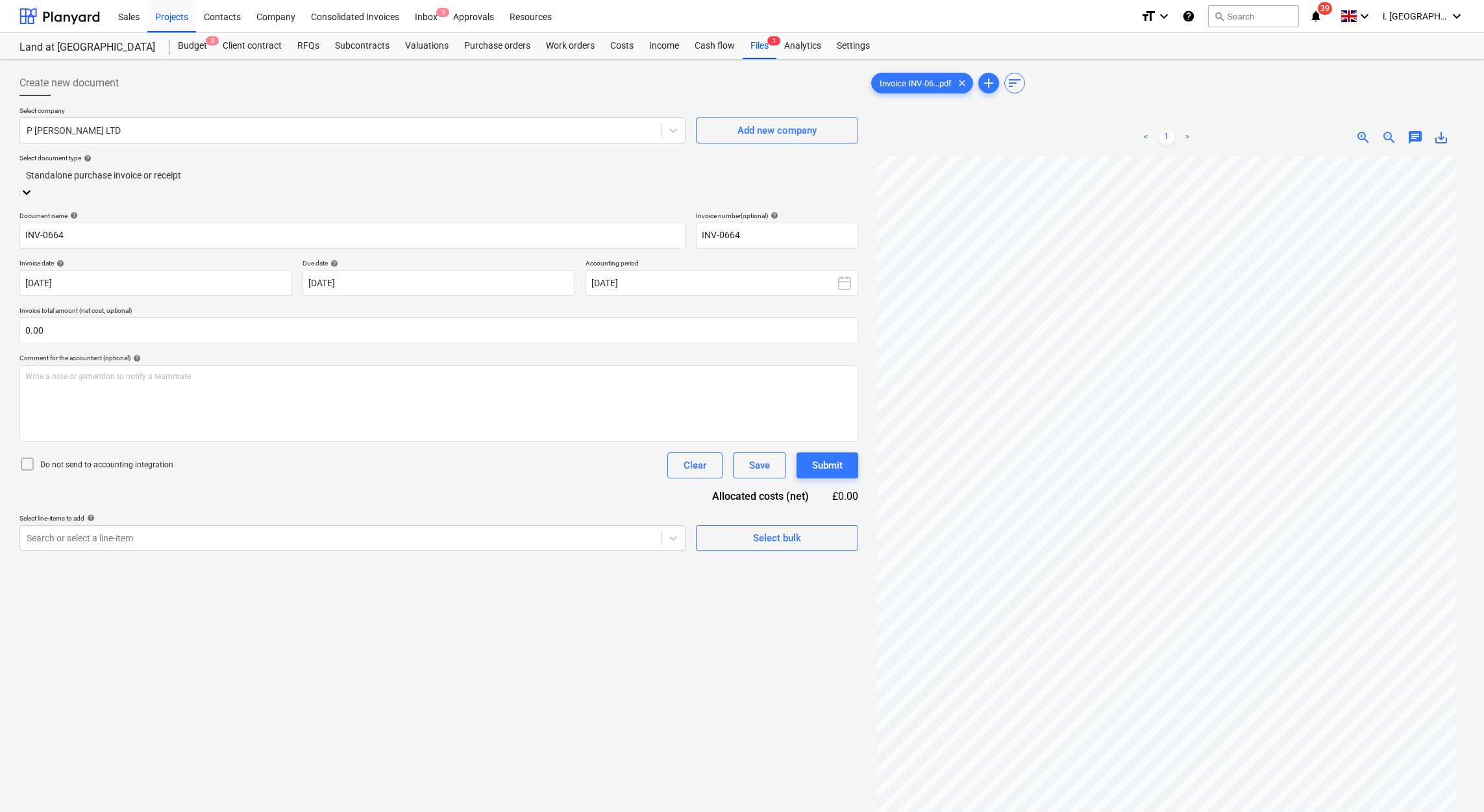
click at [330, 180] on div at bounding box center [439, 175] width 826 height 15
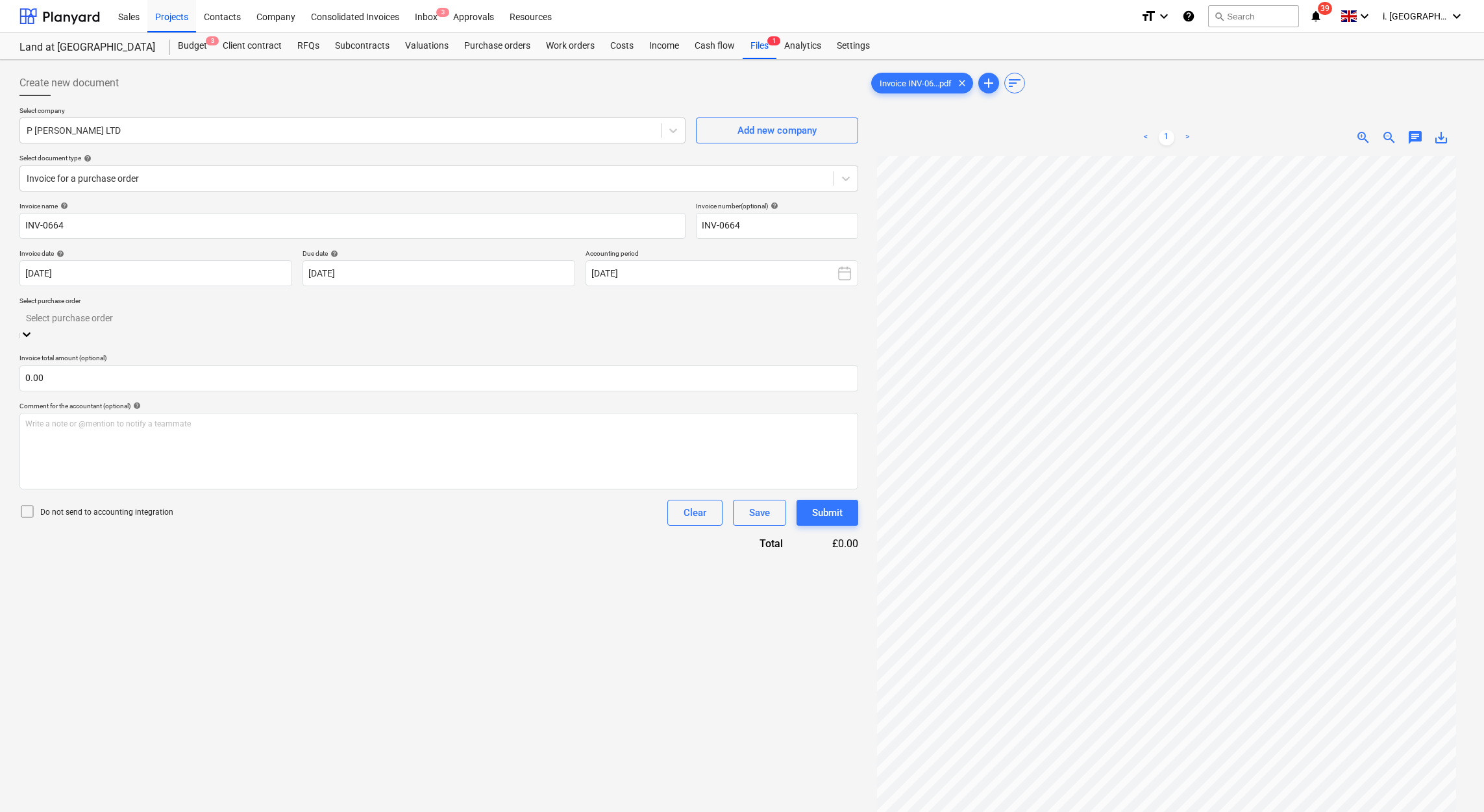
click at [220, 325] on div at bounding box center [439, 317] width 826 height 15
click at [219, 811] on div "008-PO-002 | Storm Scaffolding (not including chimmney access)" at bounding box center [742, 817] width 1484 height 11
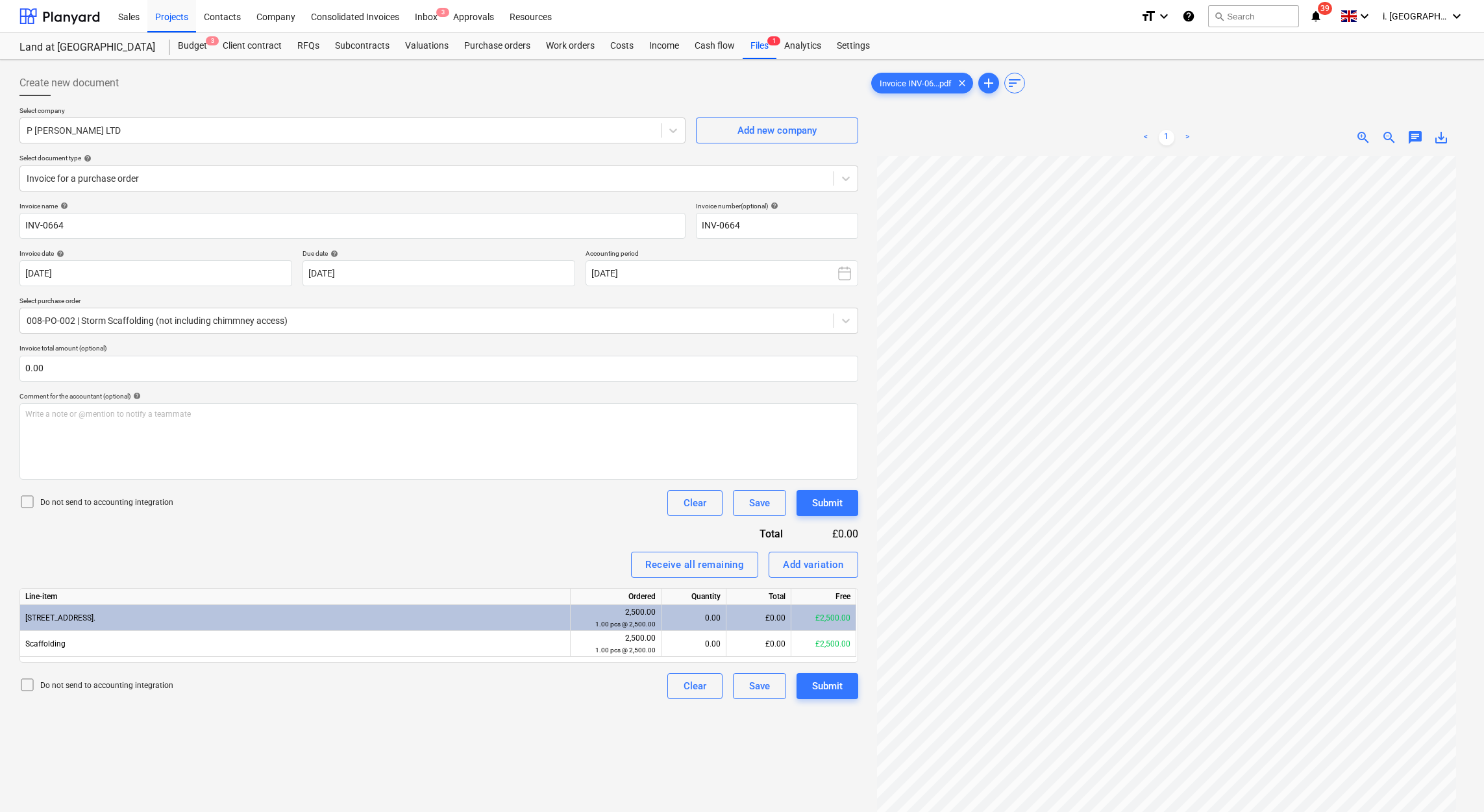
click at [706, 618] on div "0.00" at bounding box center [694, 618] width 54 height 26
click at [701, 615] on div "0.00" at bounding box center [694, 618] width 54 height 26
click at [701, 639] on div "0.00" at bounding box center [694, 644] width 54 height 26
type input "1"
click at [547, 377] on input "0.00" at bounding box center [439, 369] width 839 height 26
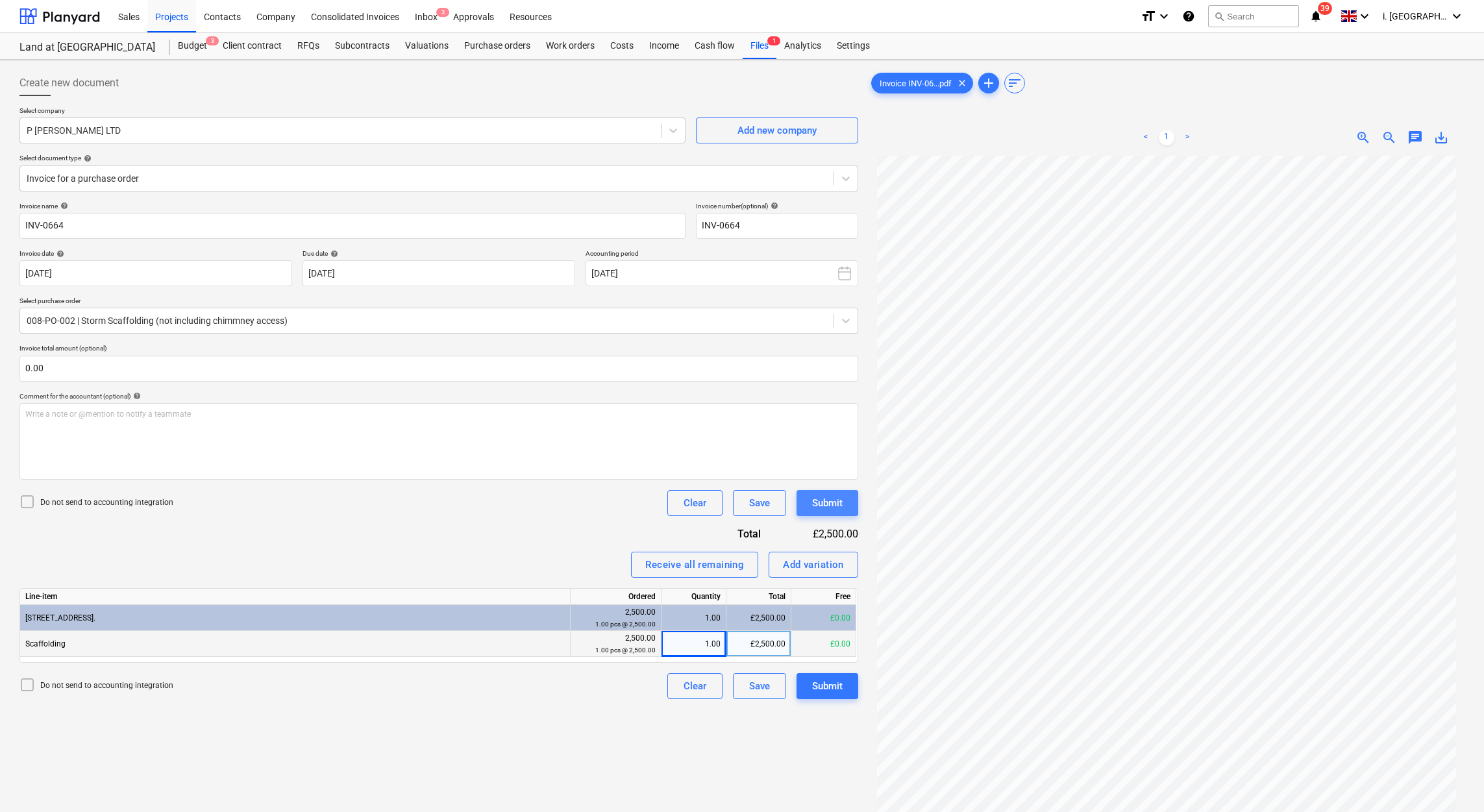
click at [816, 503] on div "Submit" at bounding box center [827, 503] width 31 height 17
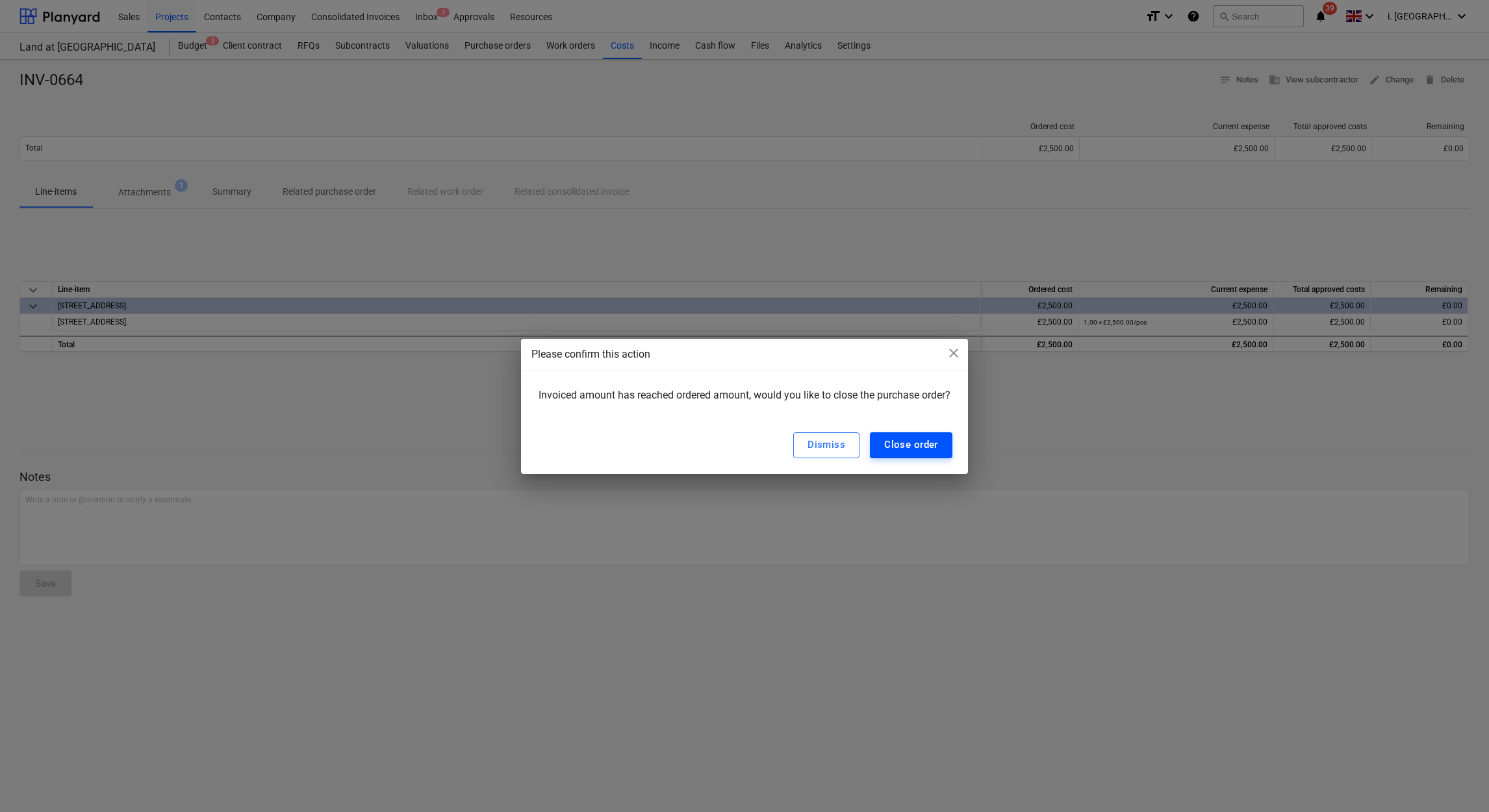
click at [920, 447] on div "Close order" at bounding box center [911, 444] width 54 height 17
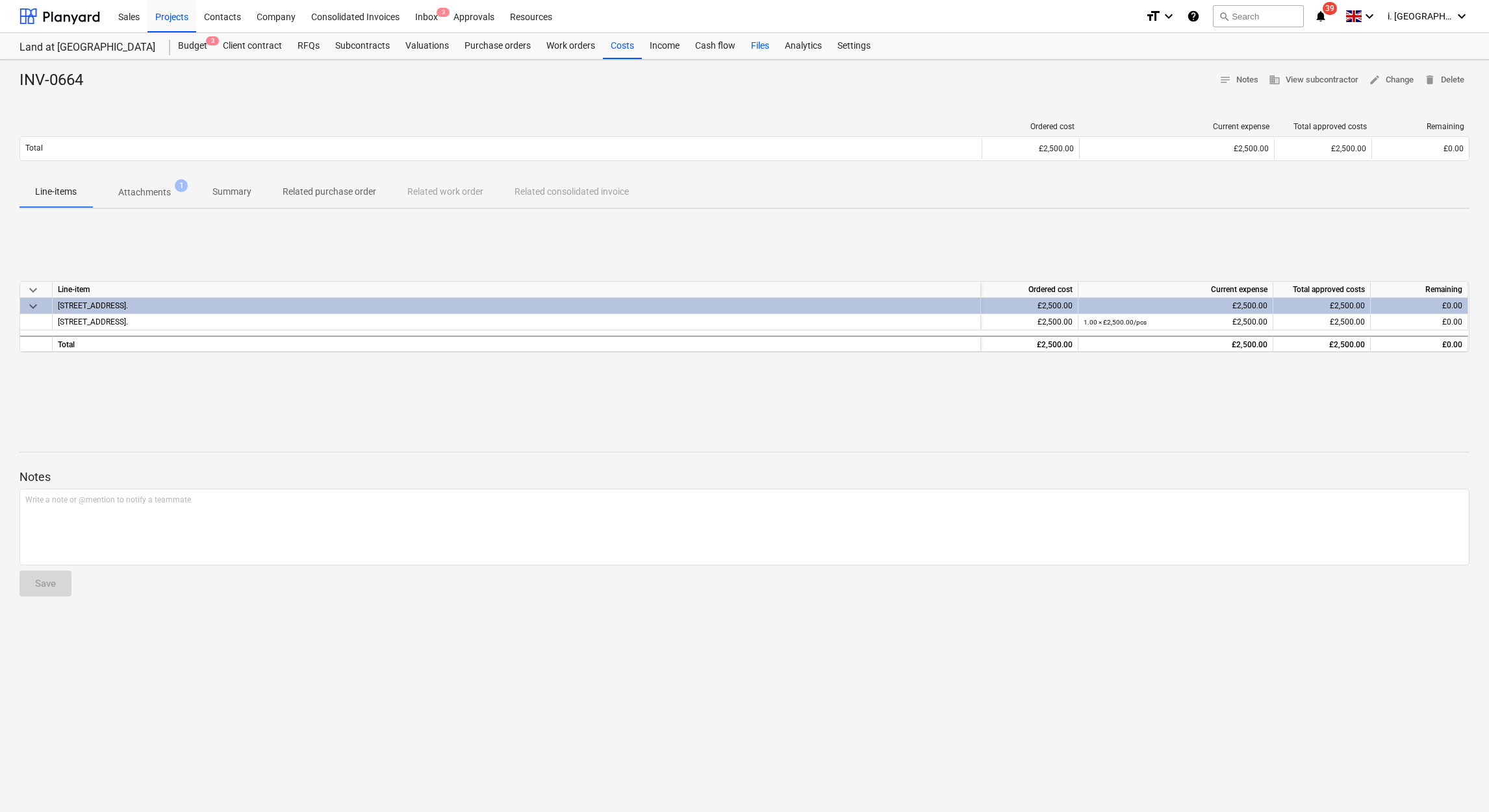
click at [750, 47] on div "Files" at bounding box center [760, 46] width 34 height 26
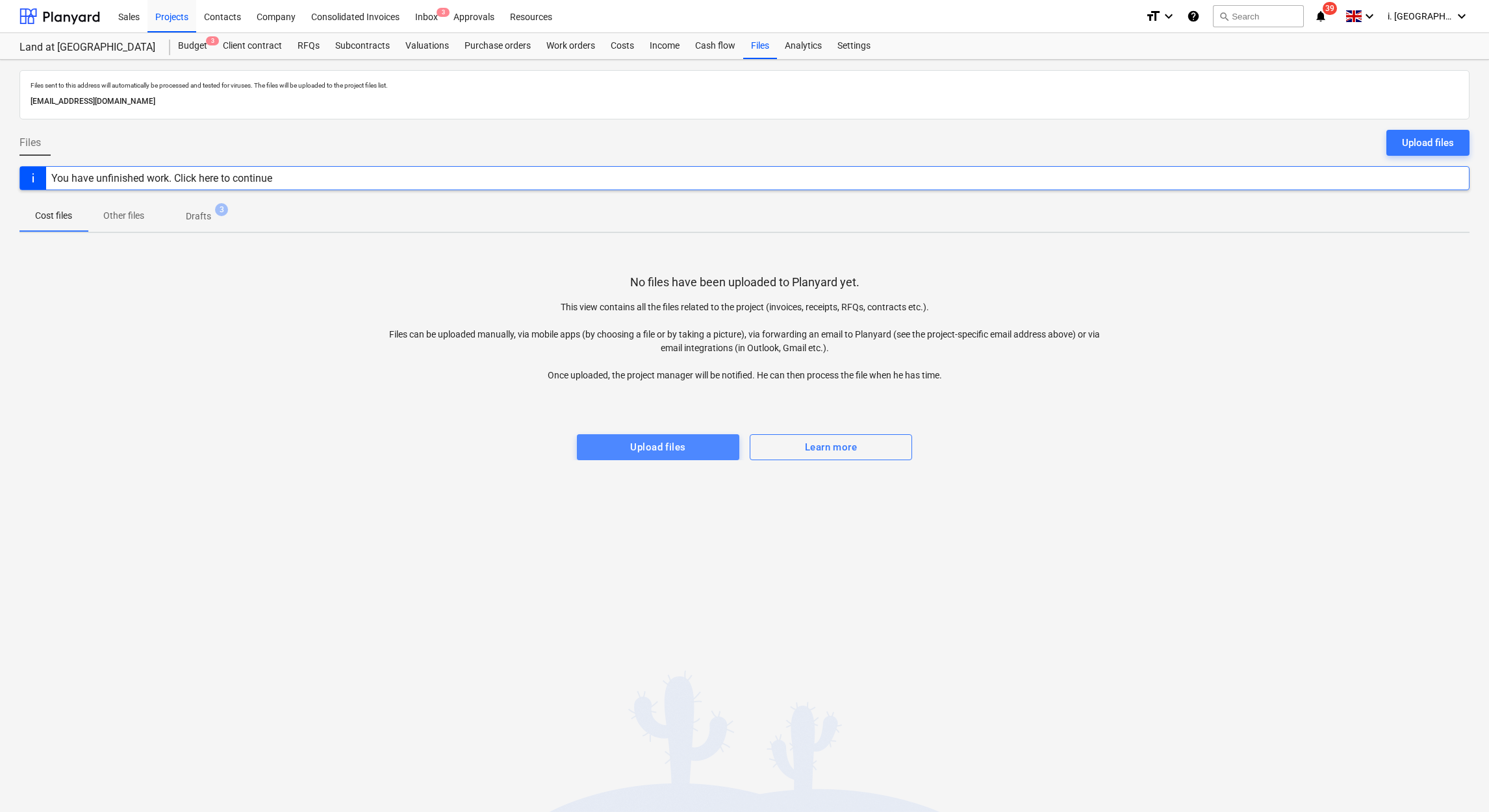
click at [686, 448] on span "Upload files" at bounding box center [657, 447] width 134 height 17
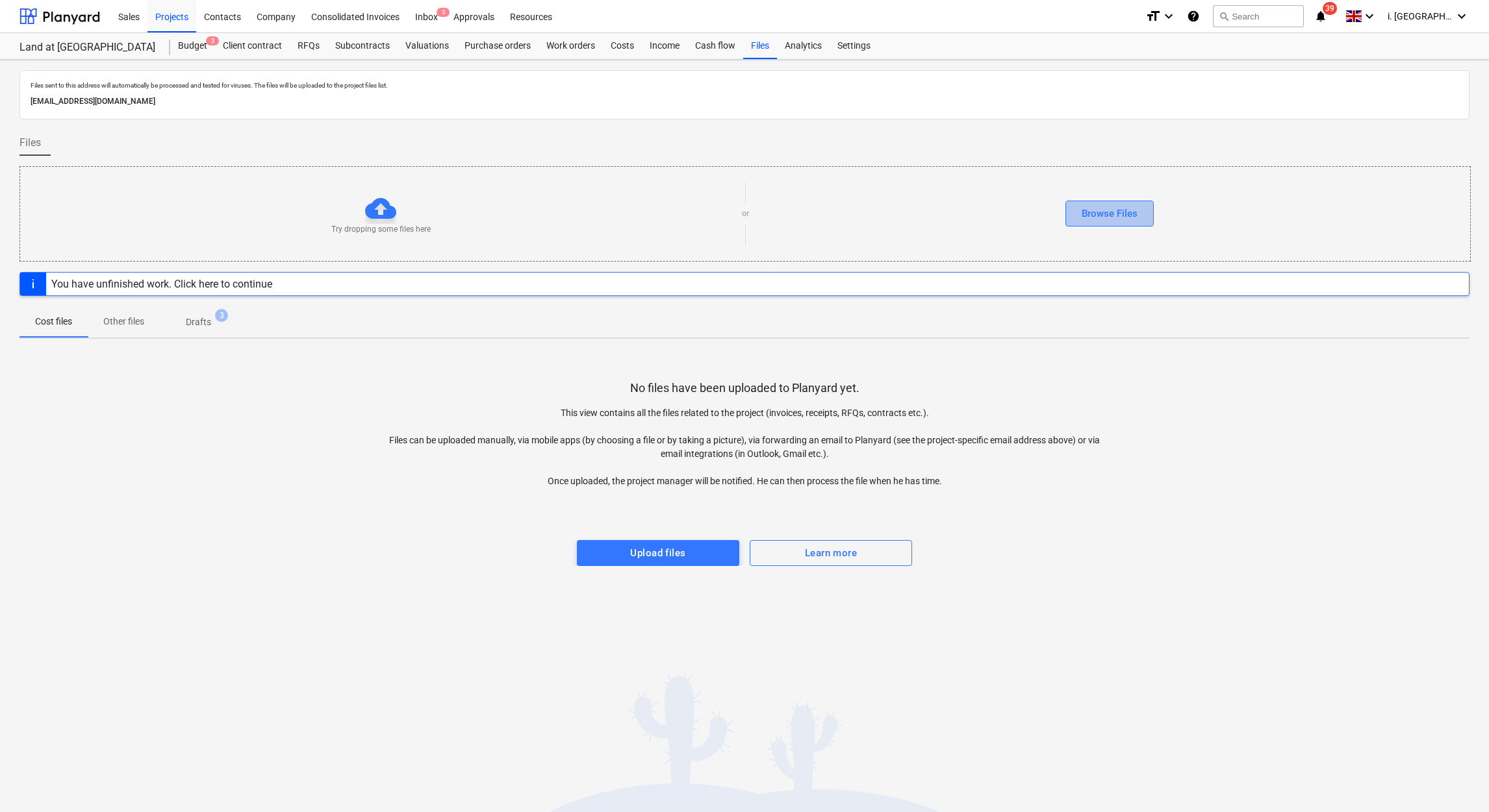
click at [1112, 203] on button "Browse Files" at bounding box center [1109, 214] width 89 height 26
